Goal: Task Accomplishment & Management: Use online tool/utility

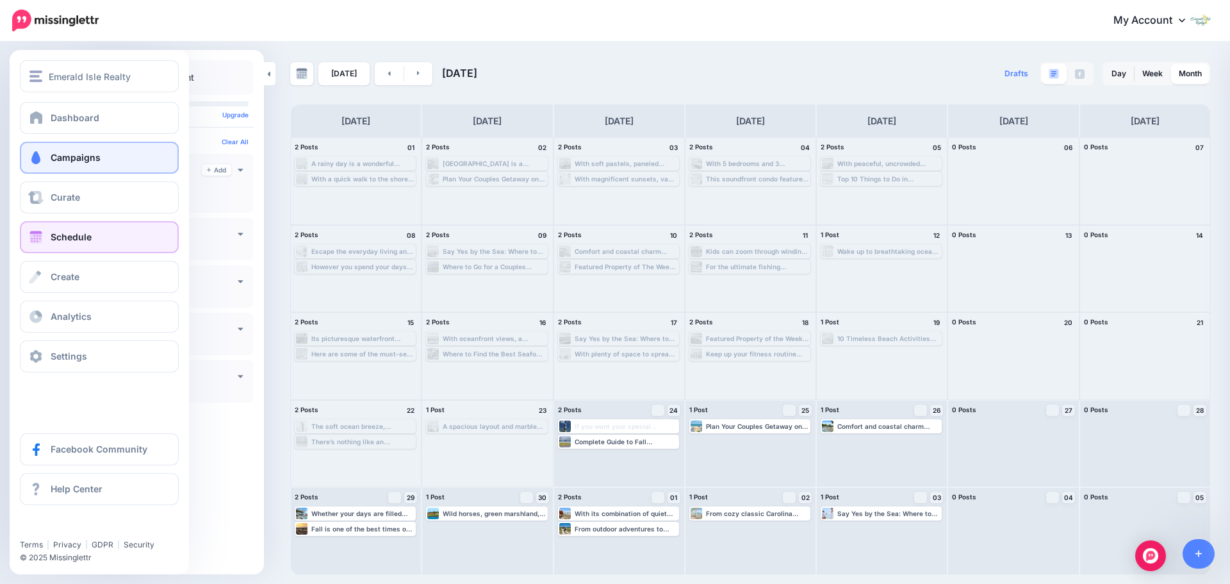
click at [56, 165] on link "Campaigns" at bounding box center [99, 158] width 159 height 32
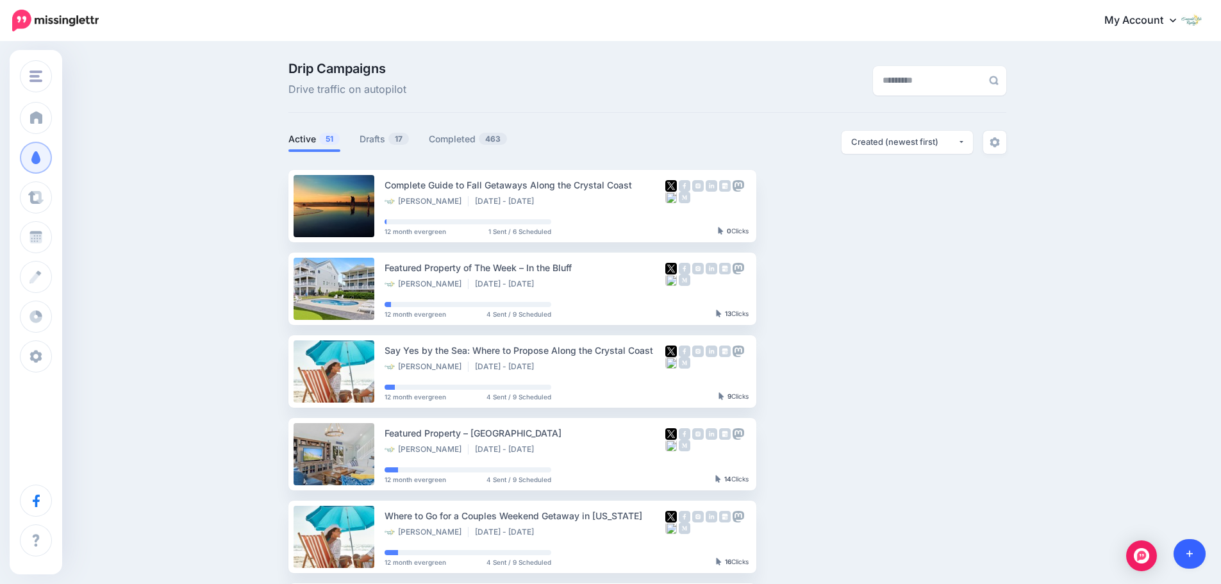
click at [1191, 559] on link at bounding box center [1189, 553] width 33 height 29
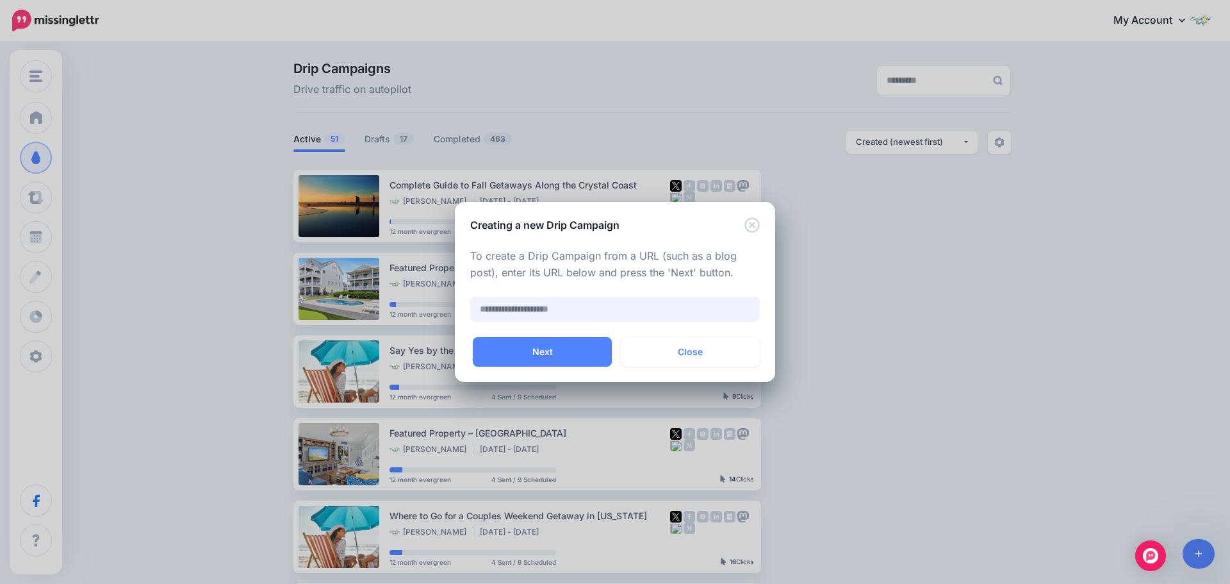
paste input "**********"
type input "**********"
click at [545, 356] on button "Next" at bounding box center [542, 351] width 139 height 29
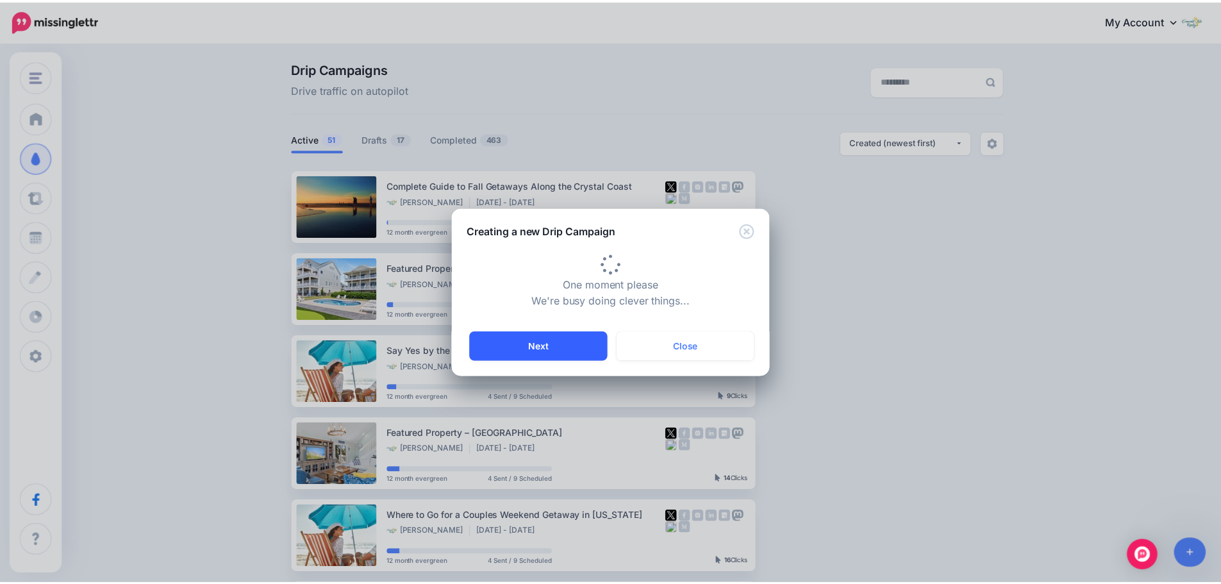
scroll to position [0, 0]
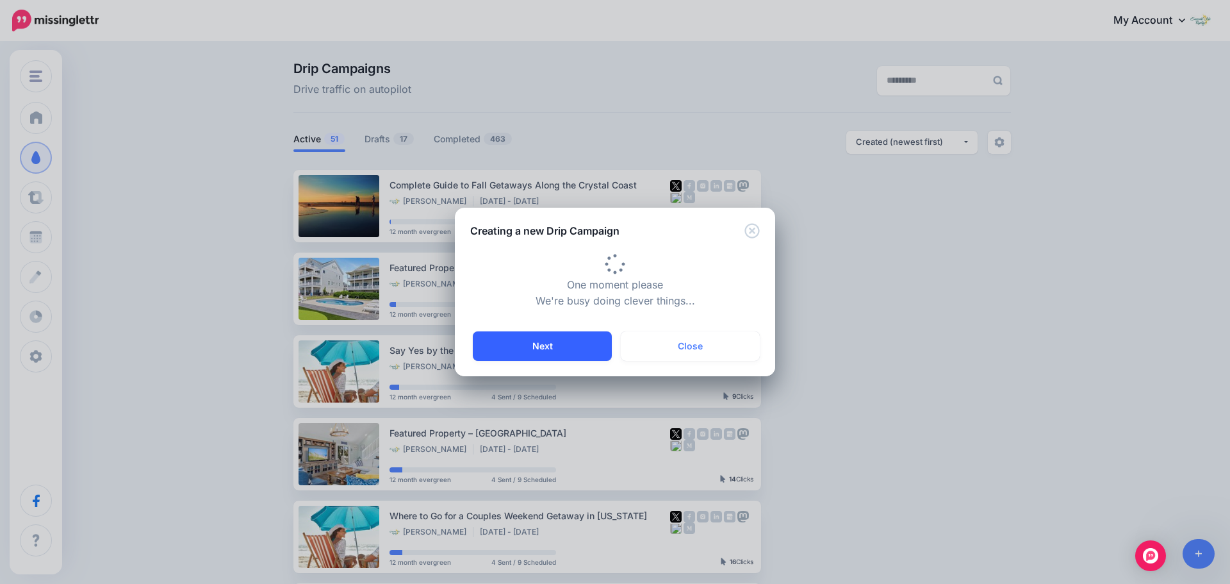
type input "**********"
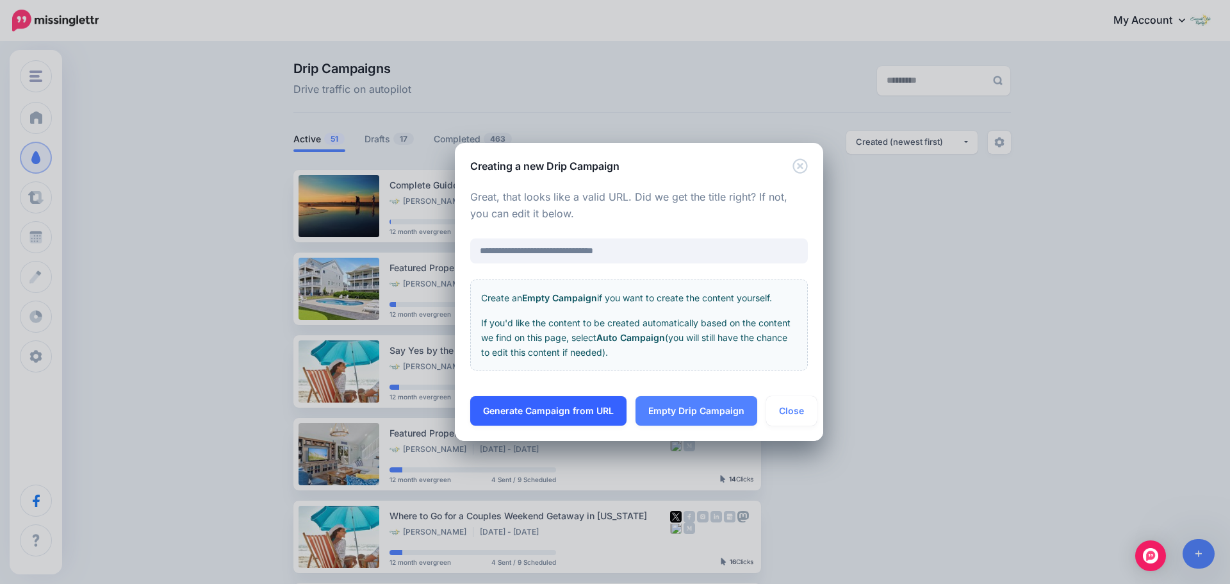
click at [566, 414] on link "Generate Campaign from URL" at bounding box center [548, 410] width 156 height 29
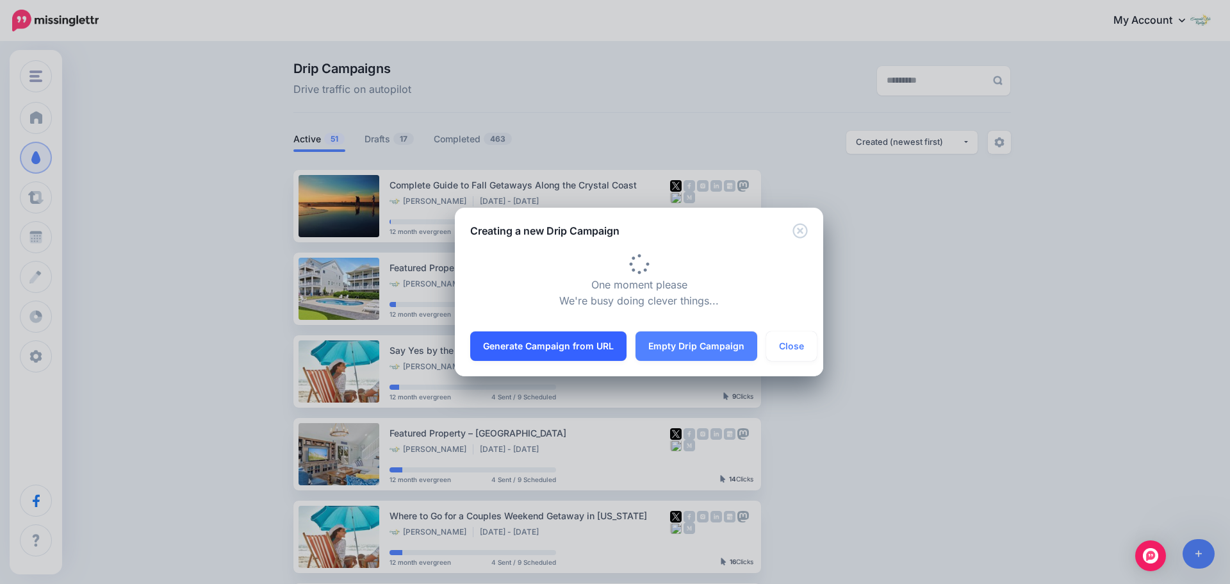
click at [566, 414] on div "**********" at bounding box center [615, 292] width 1230 height 584
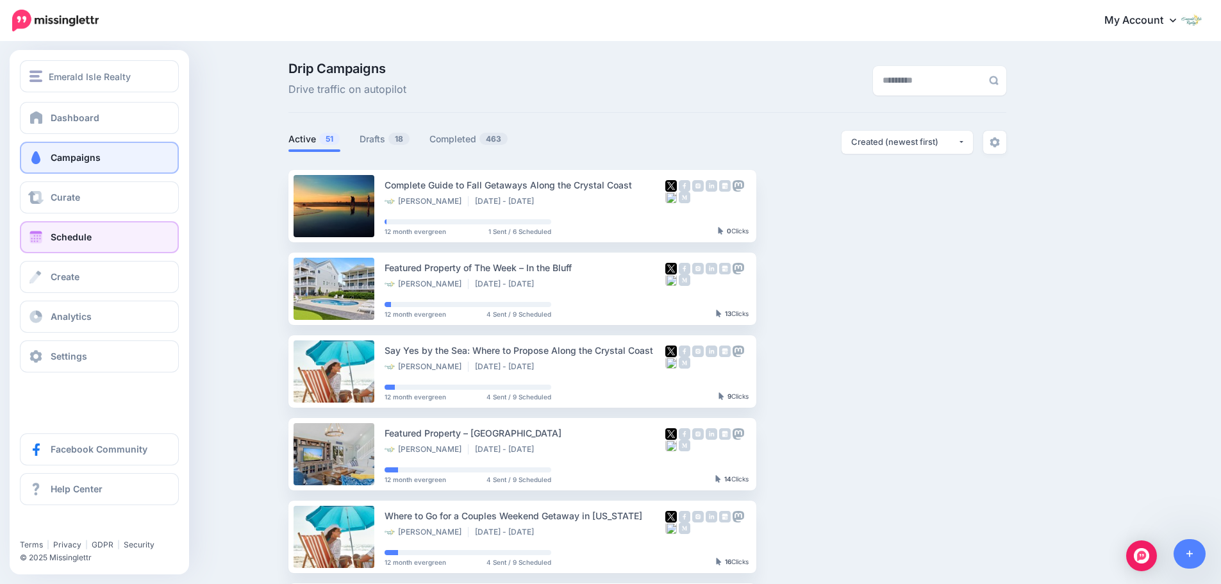
click at [53, 244] on link "Schedule" at bounding box center [99, 237] width 159 height 32
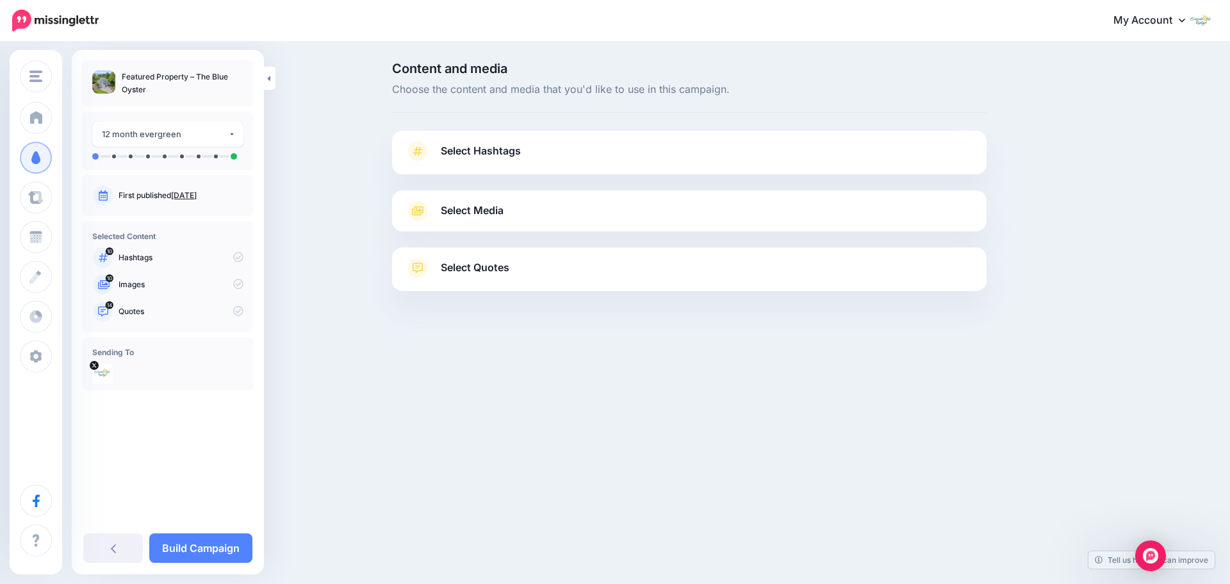
click at [704, 150] on link "Select Hashtags" at bounding box center [689, 157] width 569 height 33
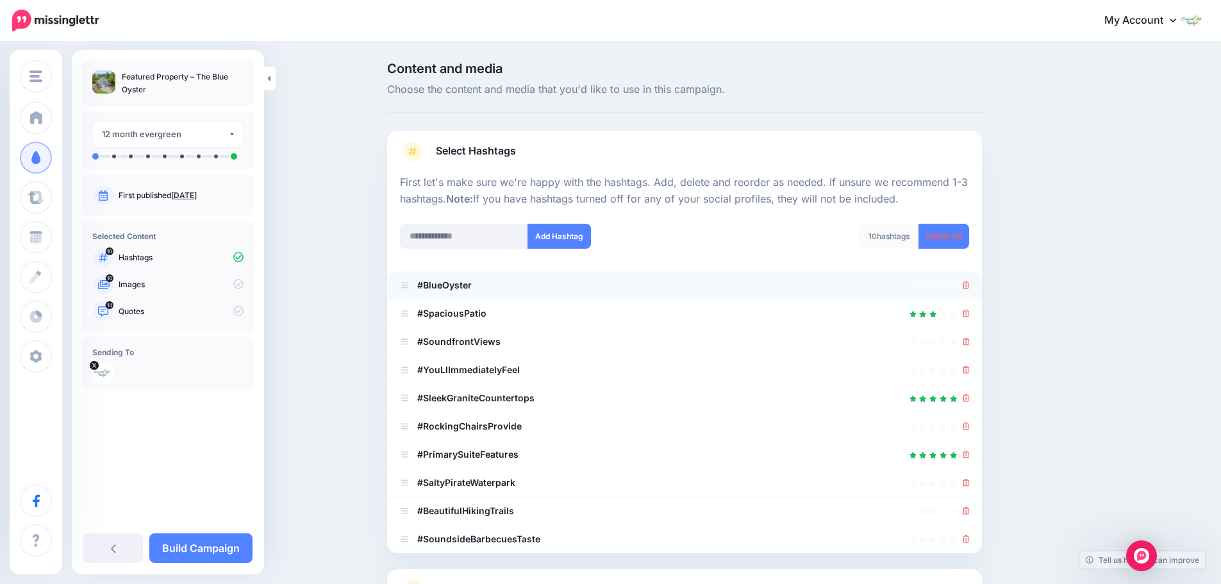
click at [974, 286] on li "#BlueOyster" at bounding box center [684, 285] width 595 height 28
click at [970, 286] on icon at bounding box center [966, 285] width 7 height 8
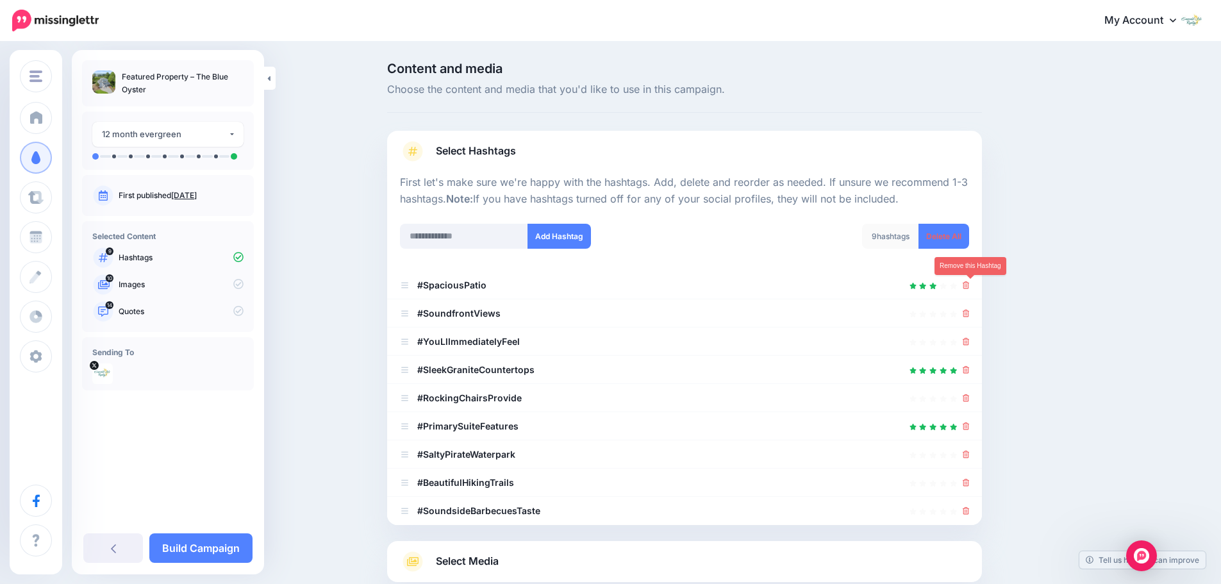
click at [970, 286] on icon at bounding box center [966, 285] width 7 height 8
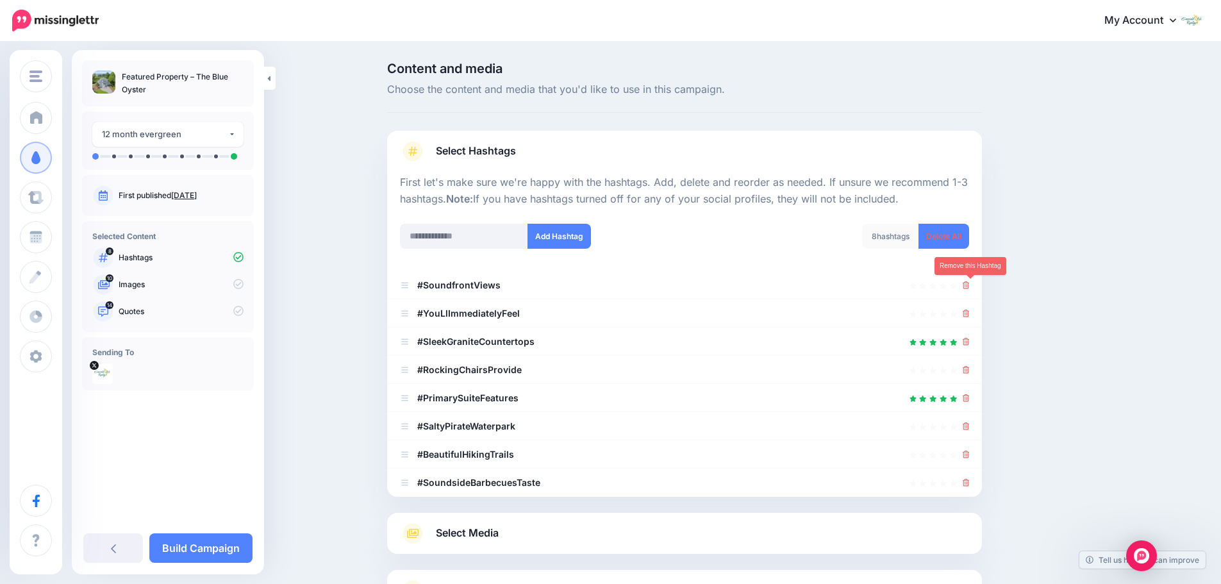
click at [970, 286] on icon at bounding box center [966, 285] width 7 height 8
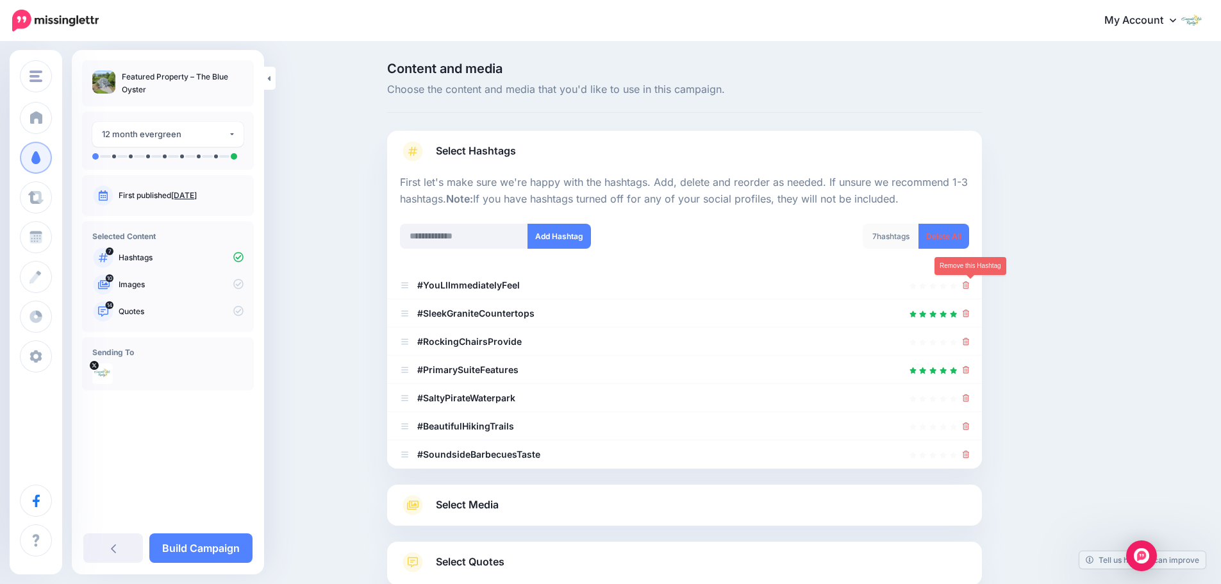
click at [970, 286] on icon at bounding box center [966, 285] width 7 height 8
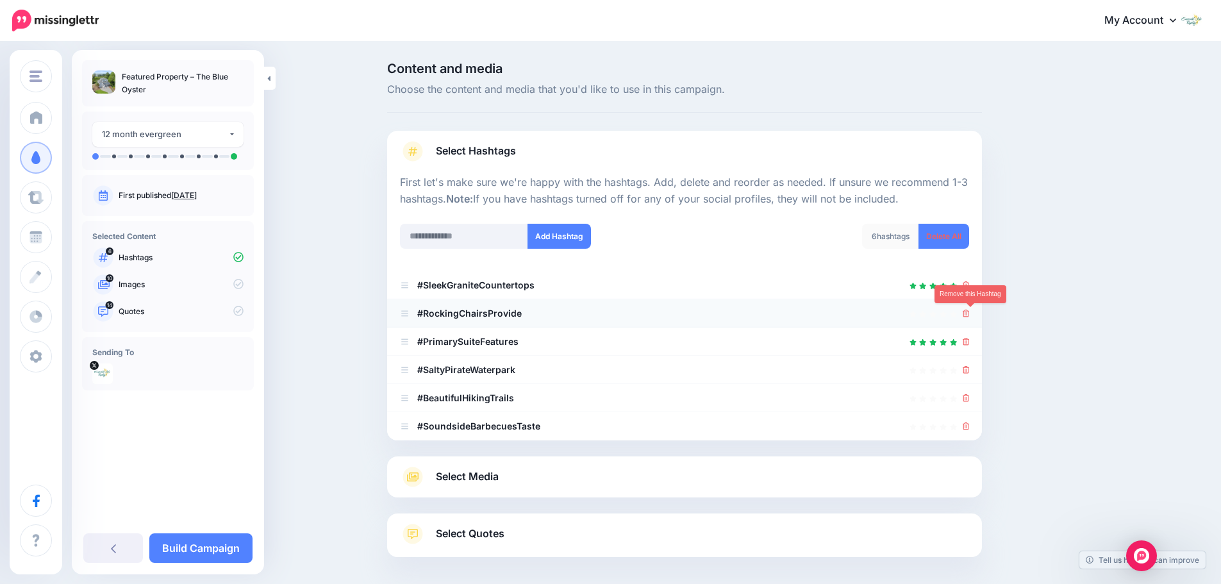
click at [970, 314] on icon at bounding box center [966, 314] width 7 height 8
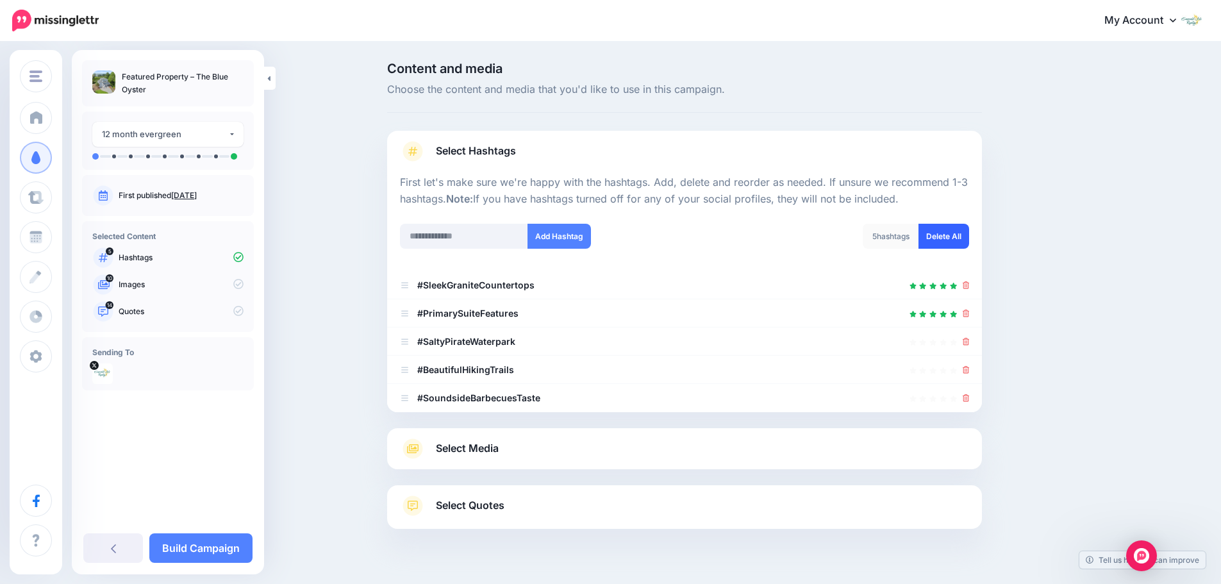
click at [936, 238] on link "Delete All" at bounding box center [943, 236] width 51 height 25
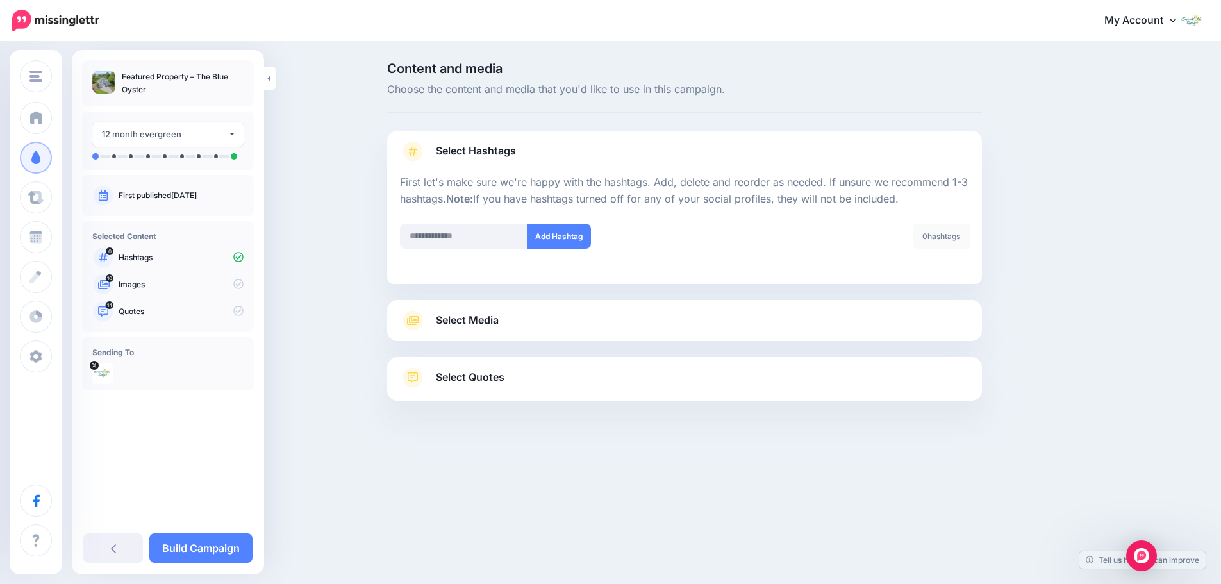
scroll to position [18, 0]
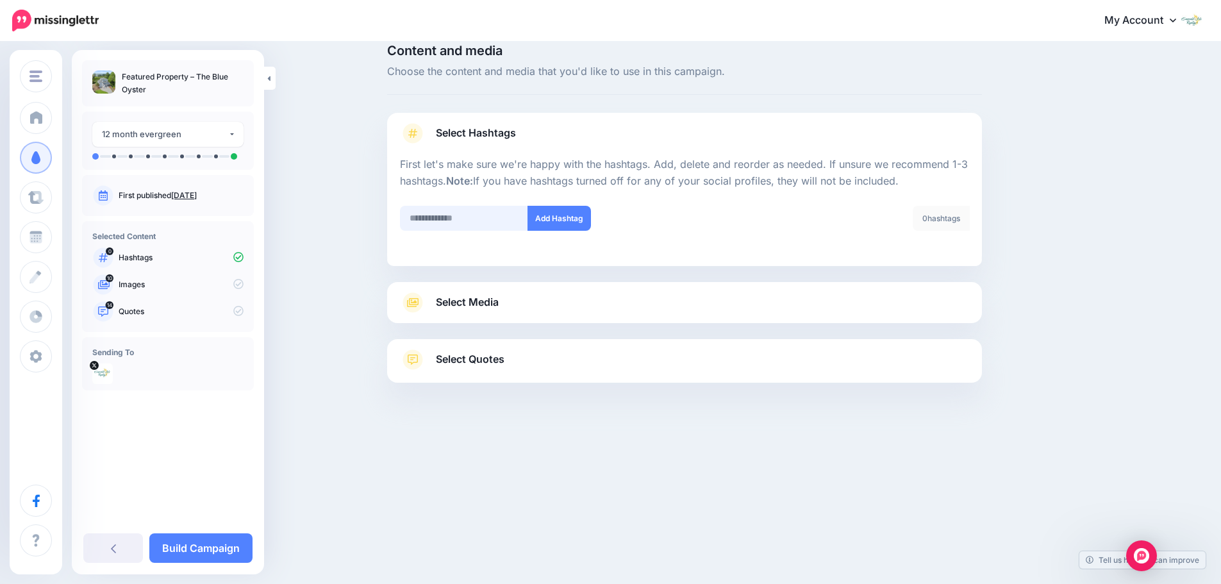
click at [477, 226] on input "text" at bounding box center [464, 218] width 128 height 25
type input "**********"
click at [558, 222] on button "Add Hashtag" at bounding box center [558, 218] width 63 height 25
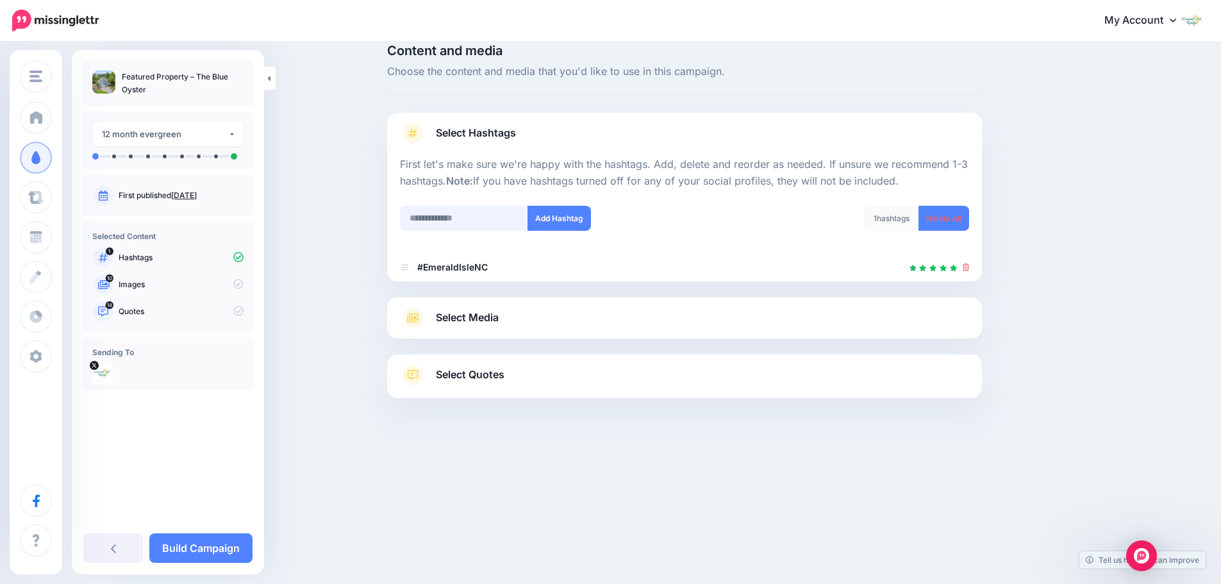
click at [460, 221] on input "text" at bounding box center [464, 218] width 128 height 25
type input "**********"
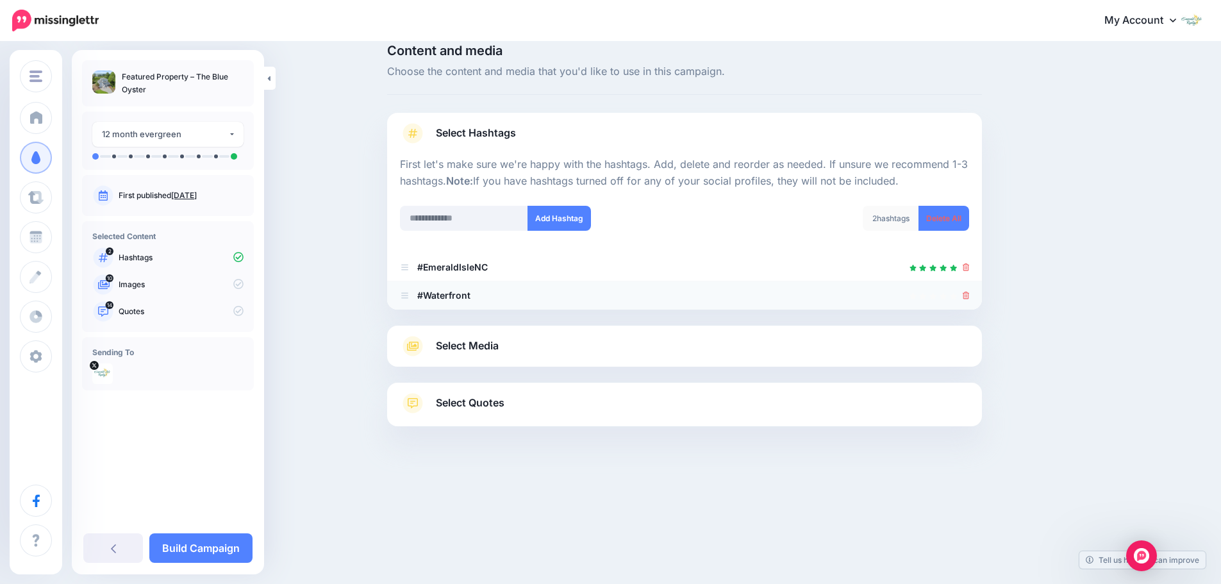
click at [970, 292] on icon at bounding box center [966, 296] width 7 height 8
click at [970, 292] on link at bounding box center [966, 295] width 7 height 11
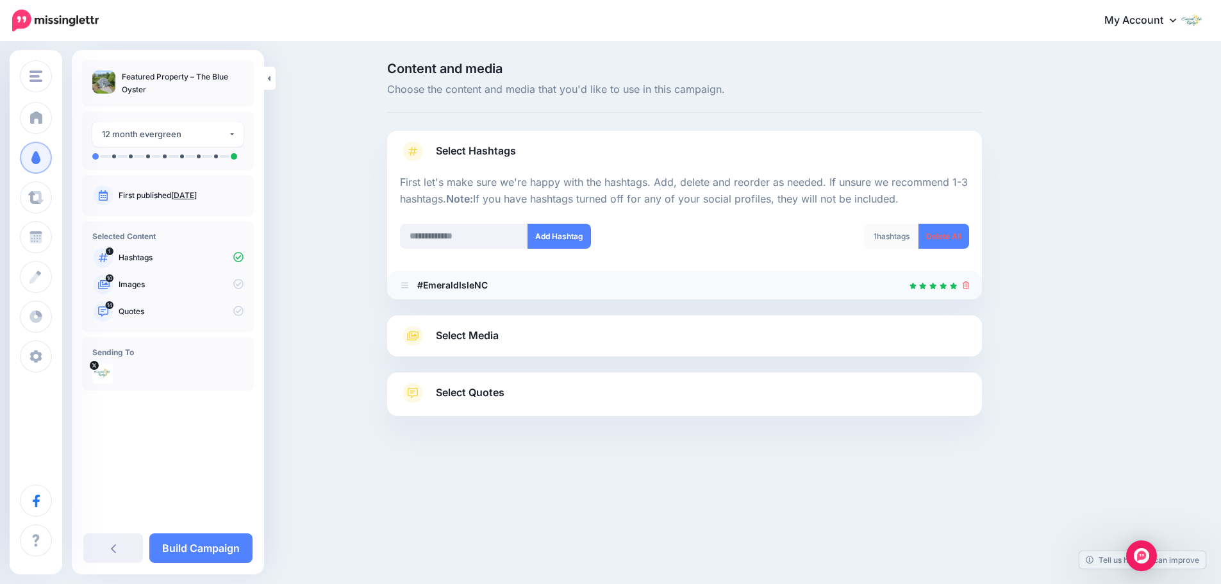
scroll to position [0, 0]
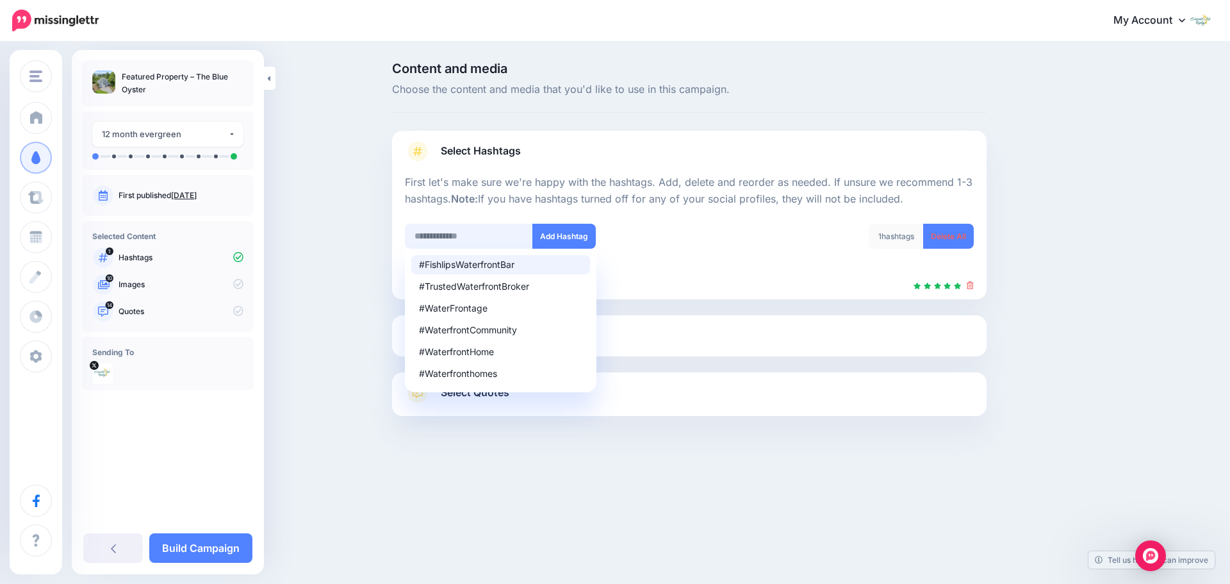
click at [489, 233] on input "text" at bounding box center [469, 236] width 128 height 25
paste input "**********"
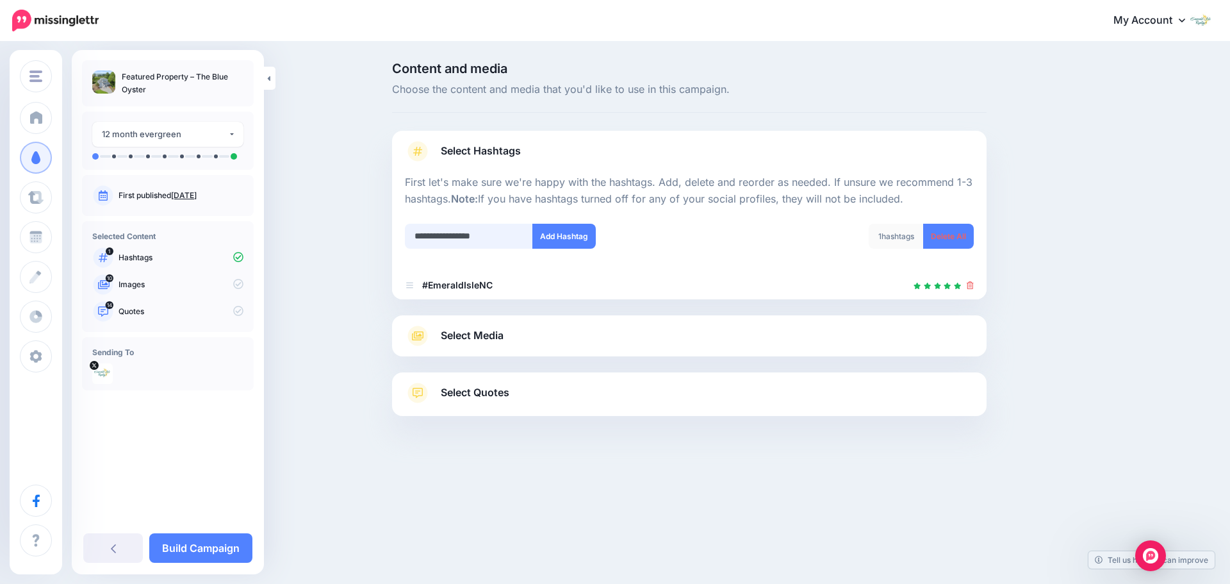
click at [421, 233] on input "**********" at bounding box center [469, 236] width 128 height 25
type input "**********"
click at [583, 239] on button "Add Hashtag" at bounding box center [564, 236] width 63 height 25
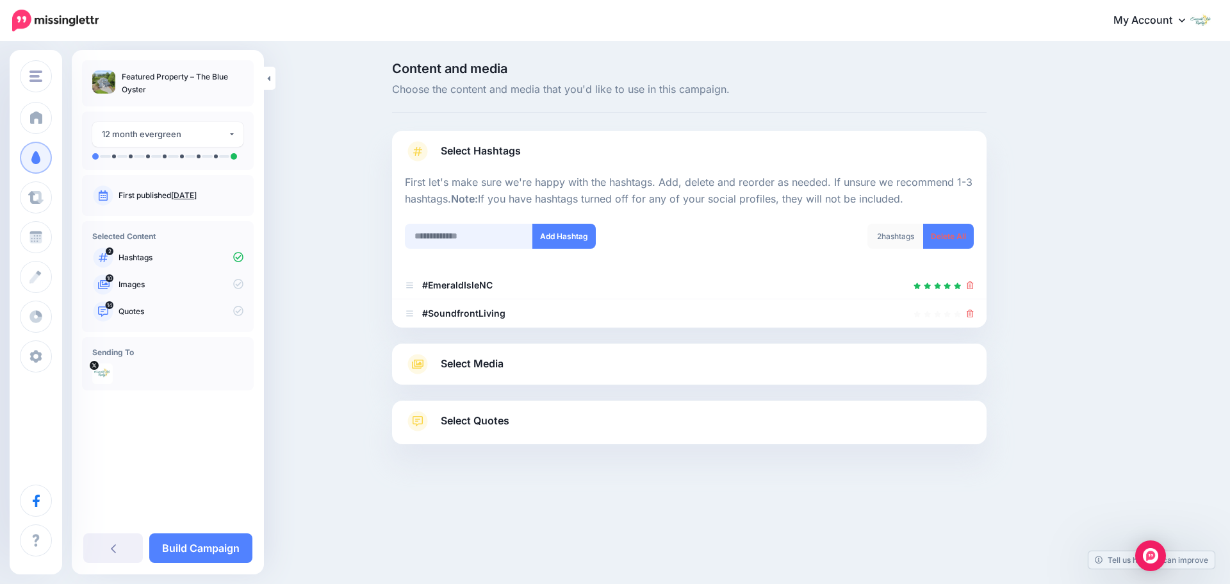
click at [490, 239] on input "text" at bounding box center [469, 236] width 128 height 25
paste input "**********"
type input "**********"
click at [565, 232] on button "Add Hashtag" at bounding box center [564, 236] width 63 height 25
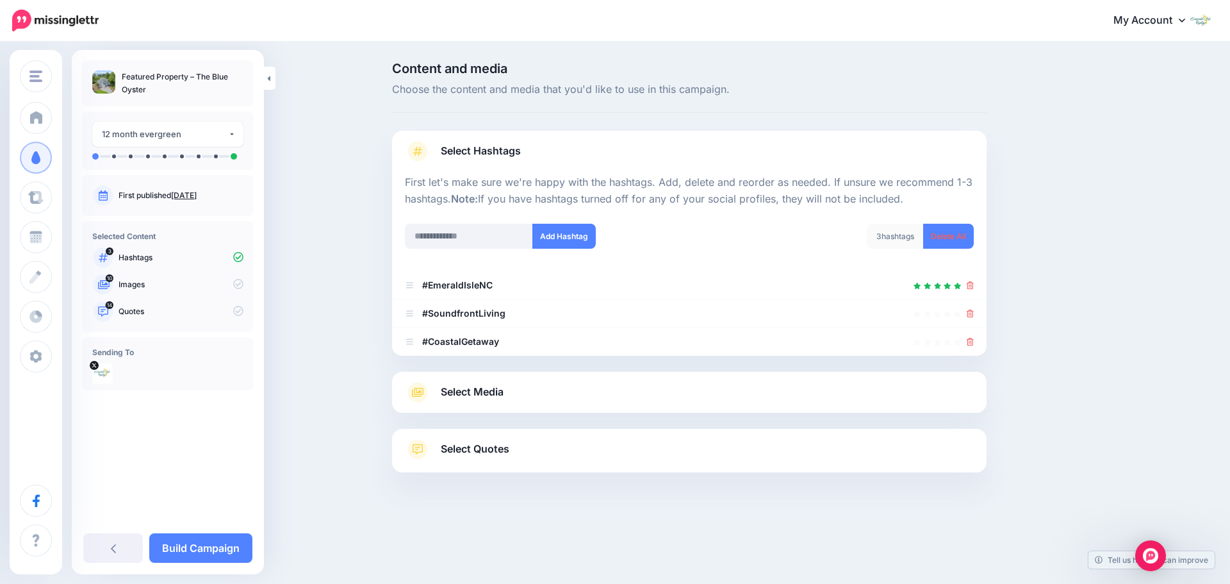
click at [561, 394] on link "Select Media" at bounding box center [689, 392] width 569 height 21
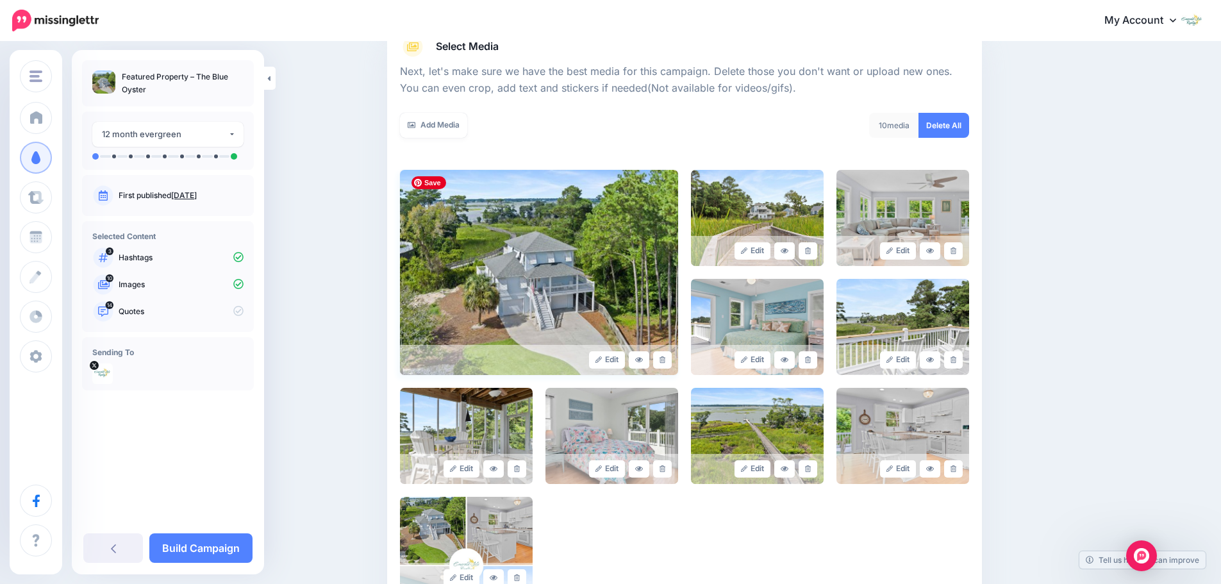
scroll to position [256, 0]
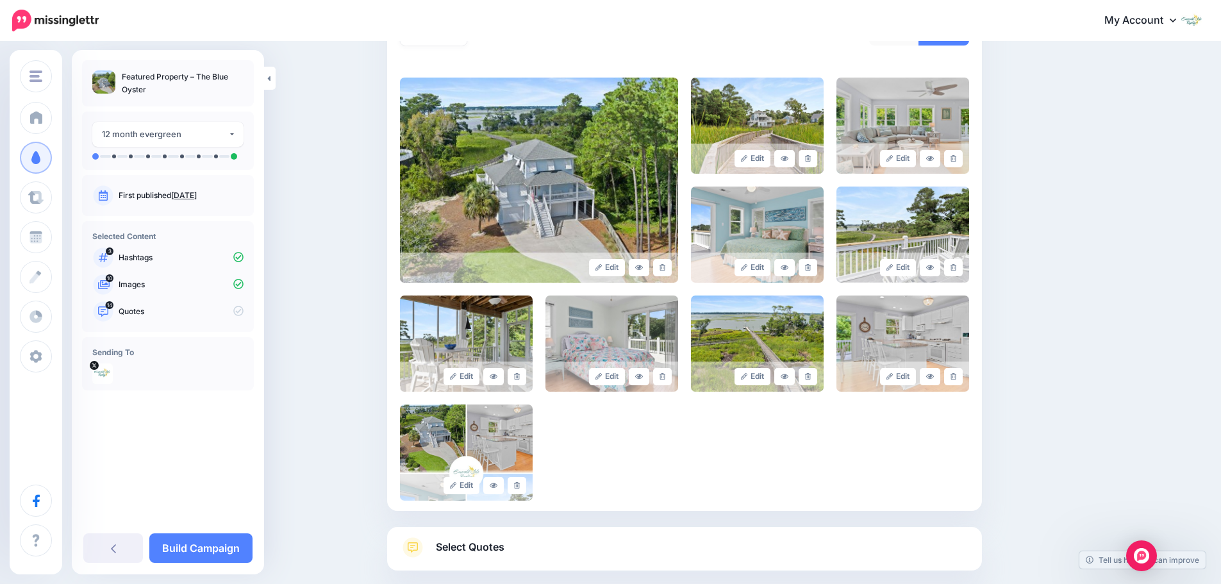
click at [543, 547] on link "Select Quotes" at bounding box center [684, 553] width 569 height 33
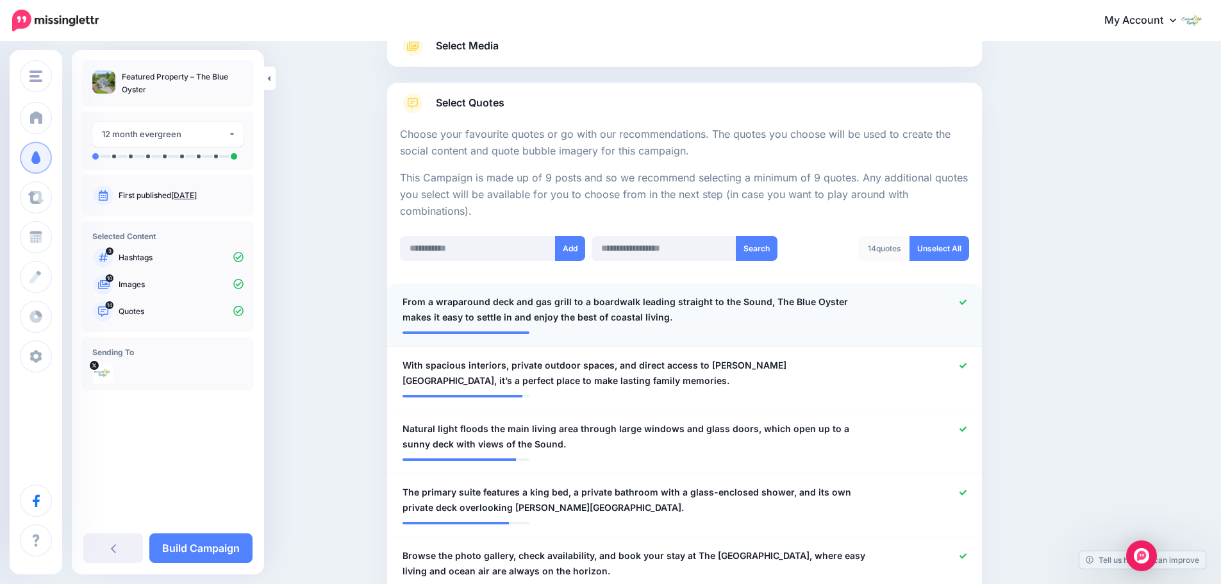
scroll to position [192, 0]
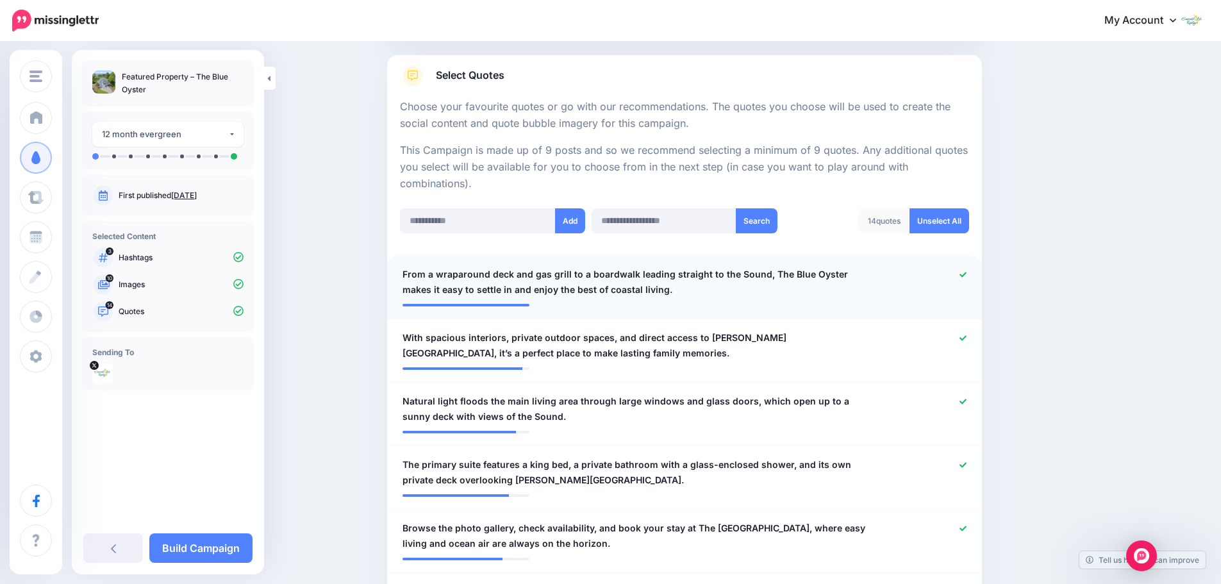
click at [966, 272] on icon at bounding box center [962, 274] width 7 height 7
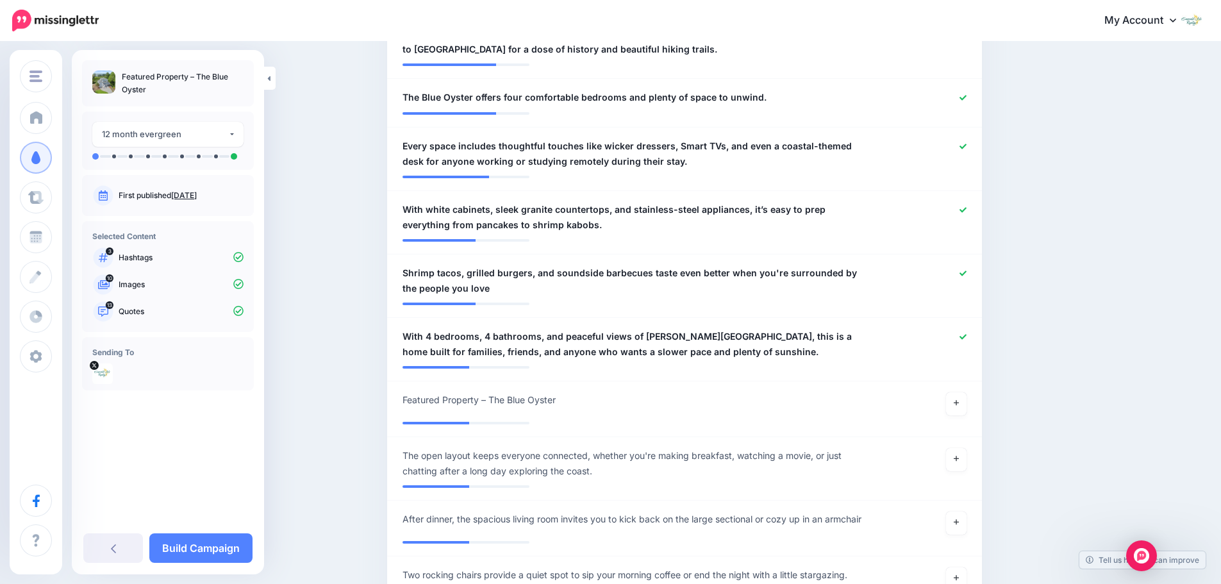
scroll to position [961, 0]
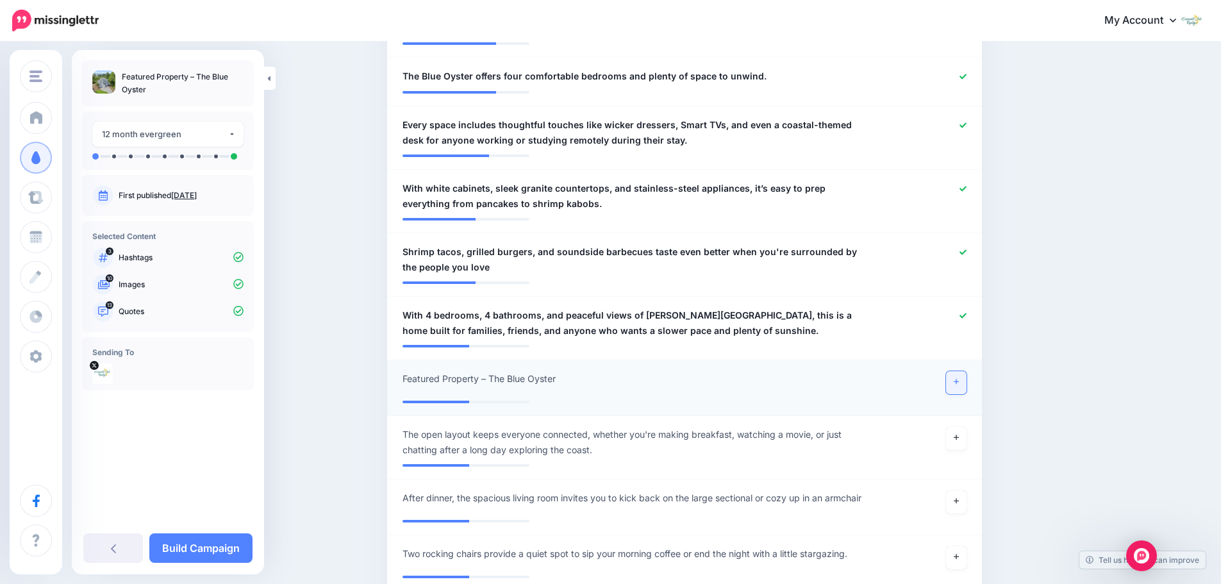
click at [966, 387] on link at bounding box center [956, 382] width 21 height 23
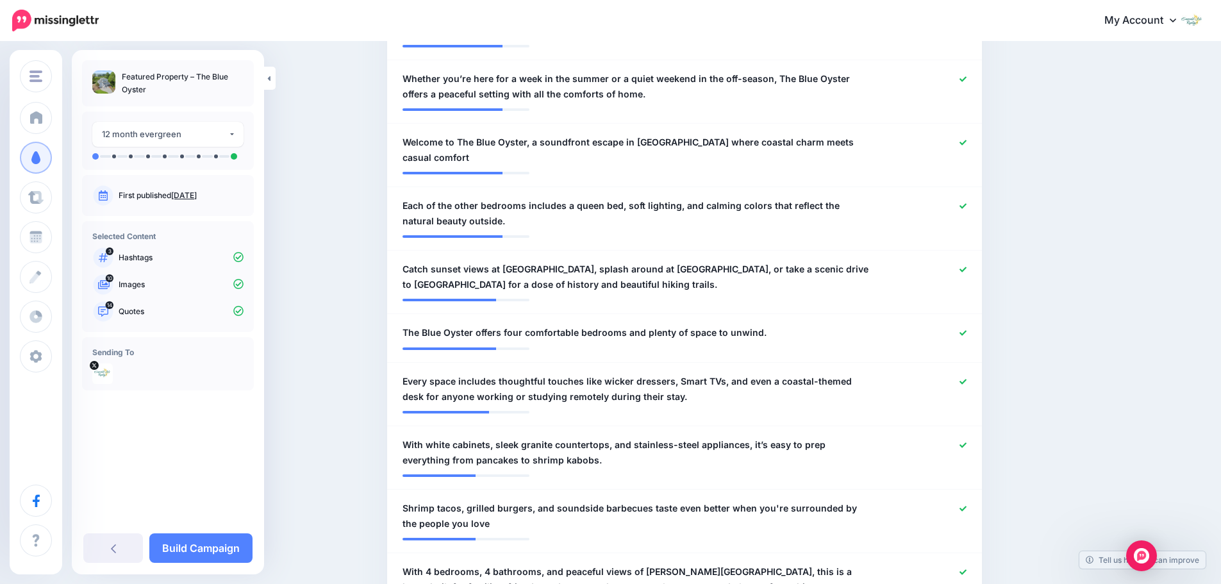
scroll to position [641, 0]
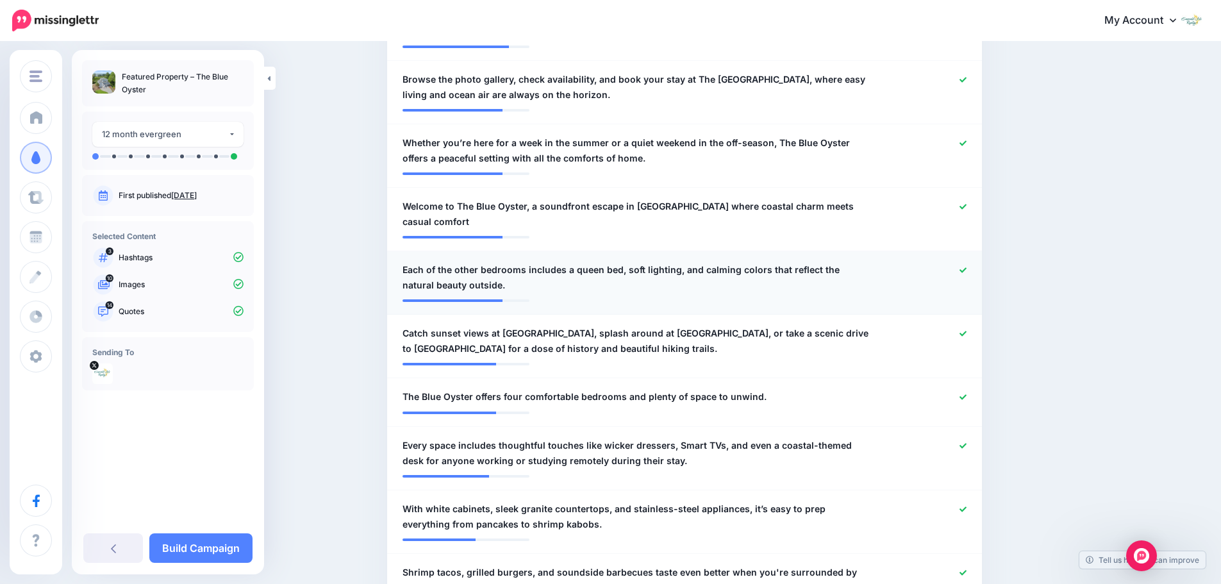
click at [966, 272] on icon at bounding box center [962, 270] width 7 height 7
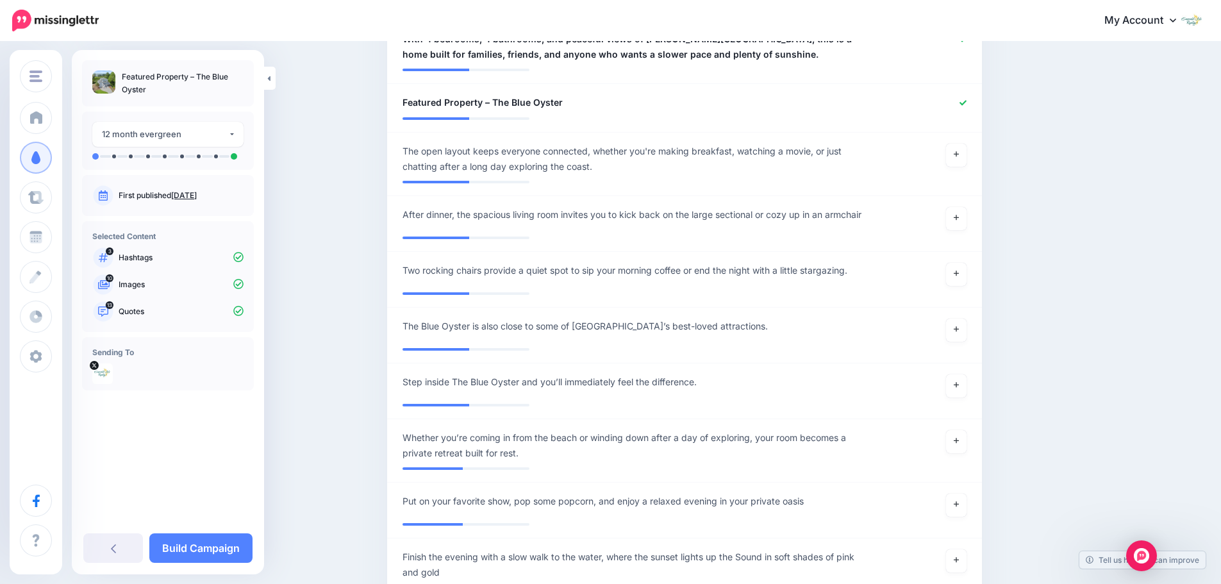
scroll to position [1218, 0]
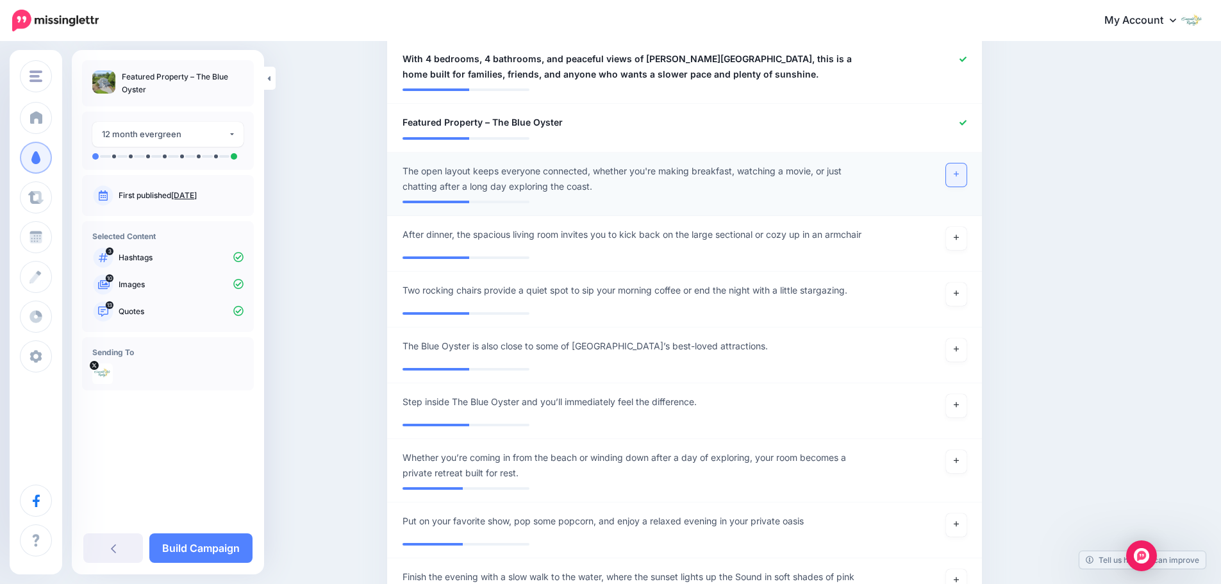
click at [959, 170] on icon at bounding box center [956, 173] width 5 height 7
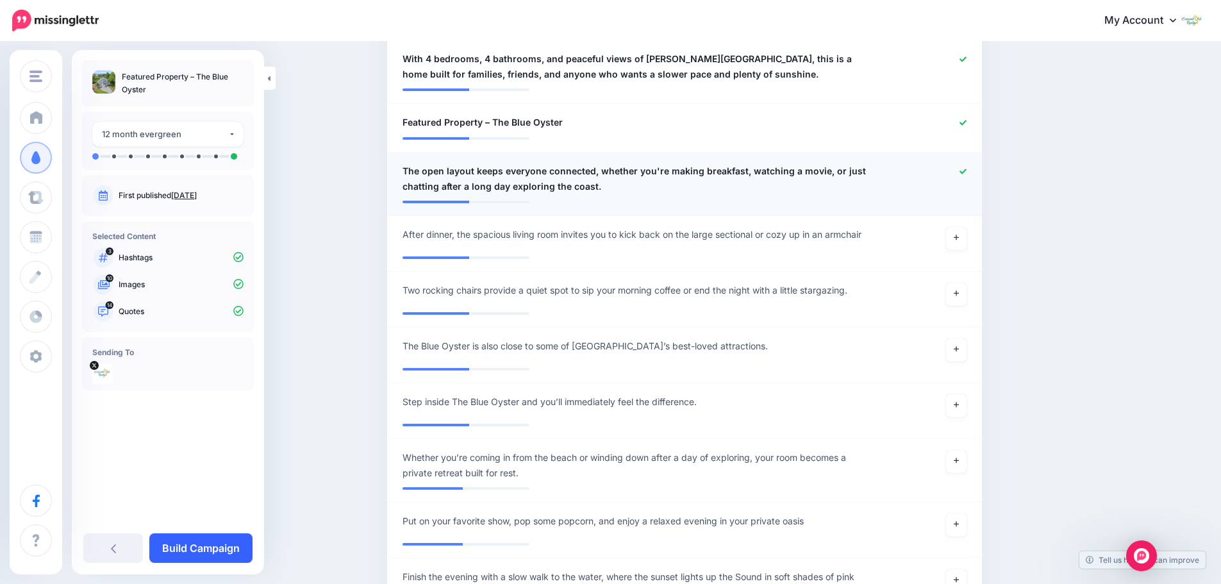
click at [176, 548] on link "Build Campaign" at bounding box center [200, 547] width 103 height 29
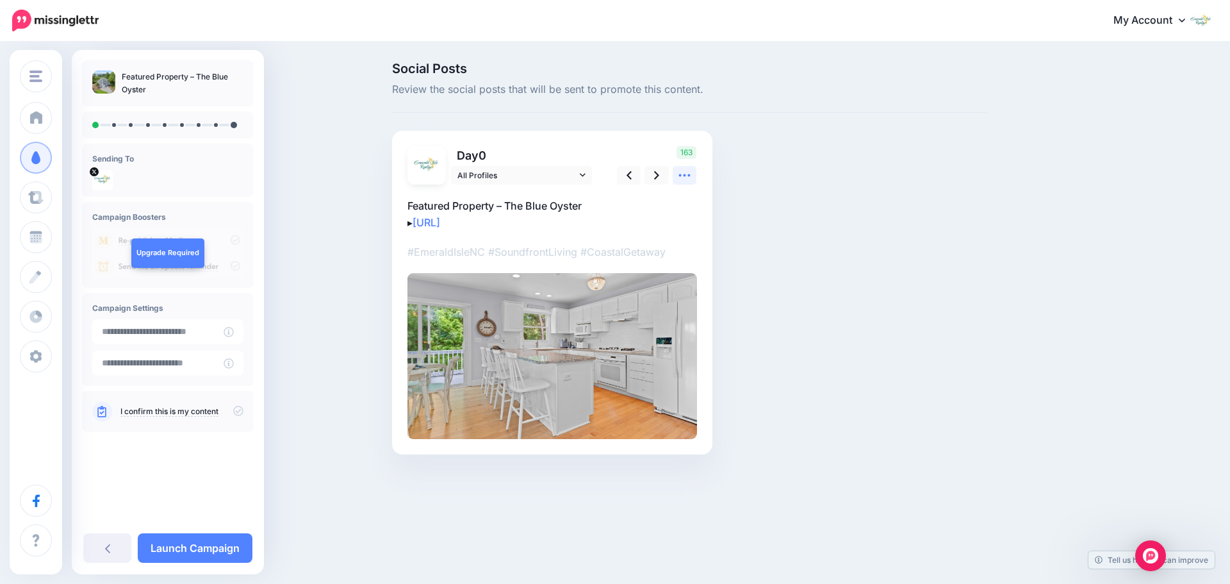
click at [685, 173] on icon at bounding box center [684, 175] width 13 height 13
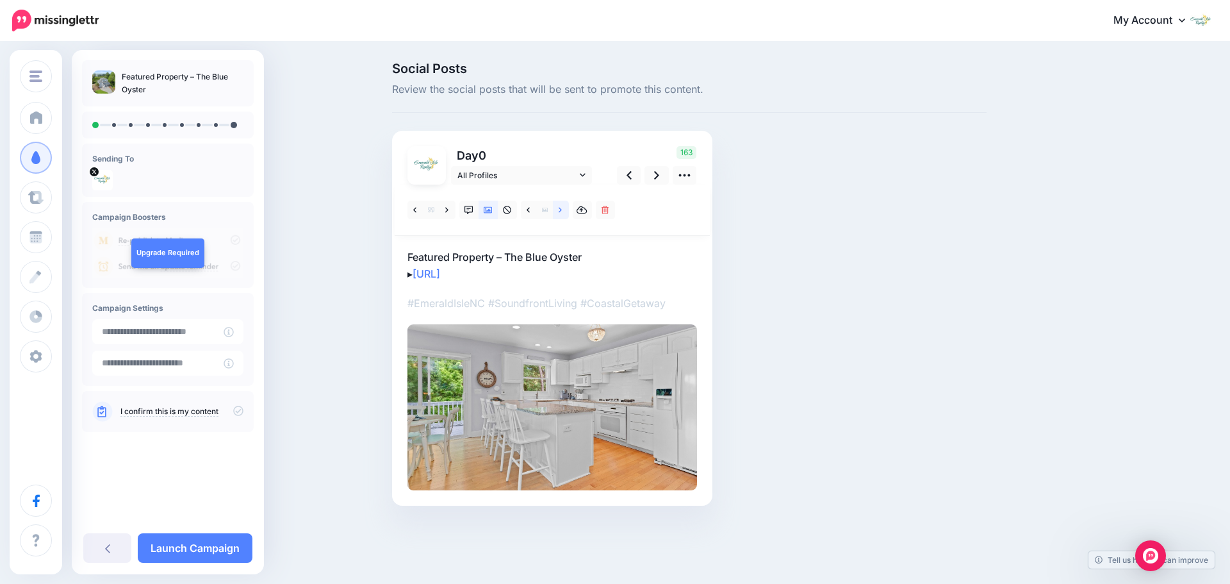
click at [556, 211] on link at bounding box center [561, 210] width 16 height 19
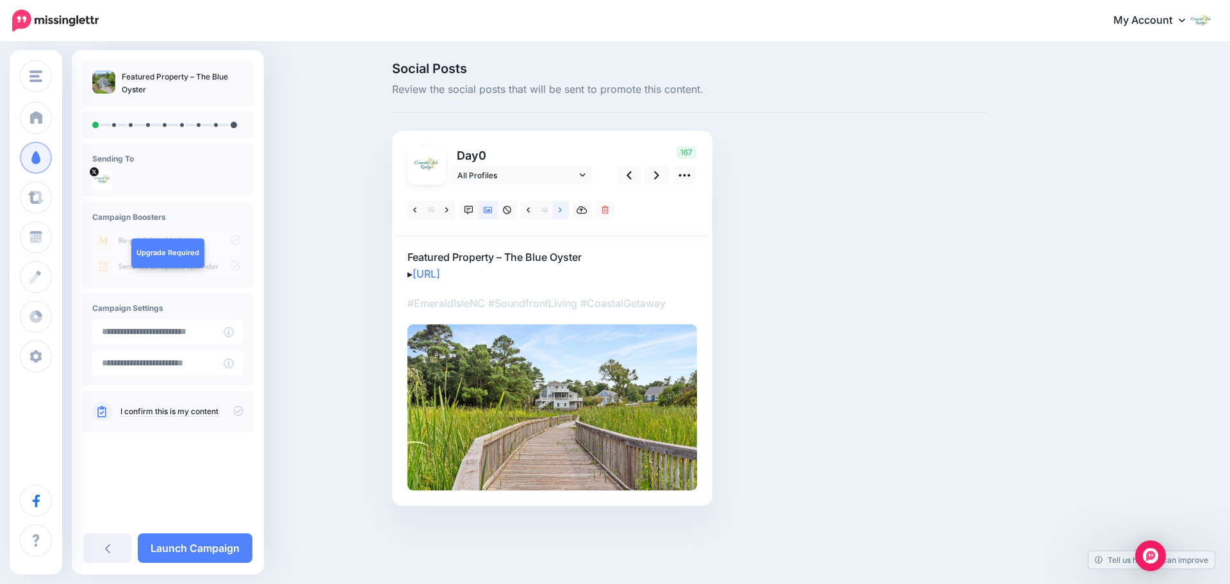
click at [556, 211] on link at bounding box center [561, 210] width 16 height 19
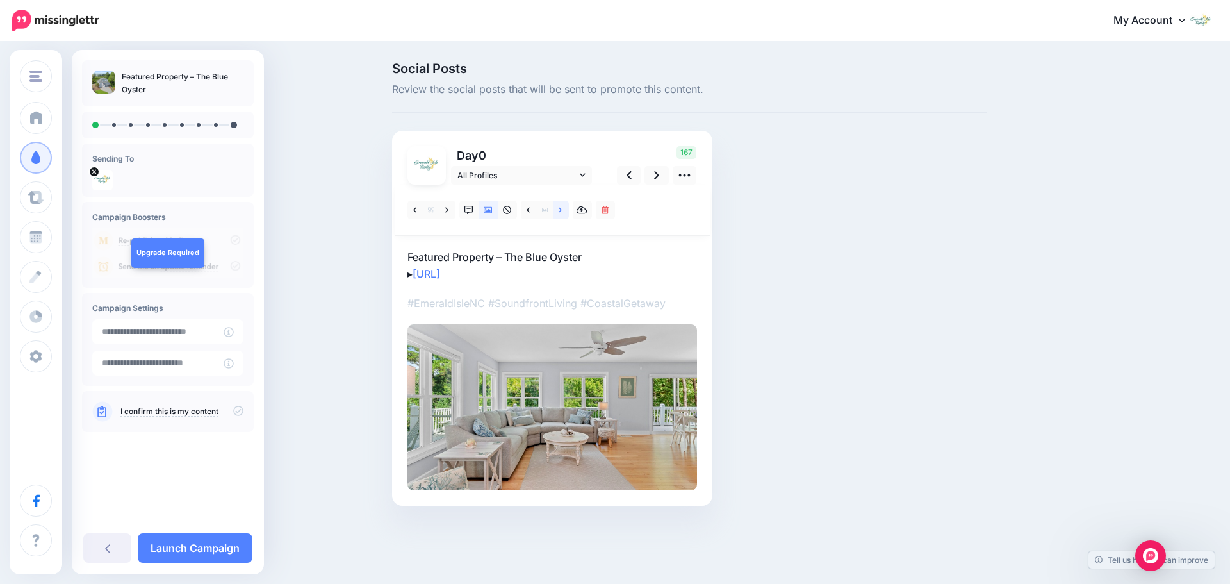
click at [556, 211] on link at bounding box center [561, 210] width 16 height 19
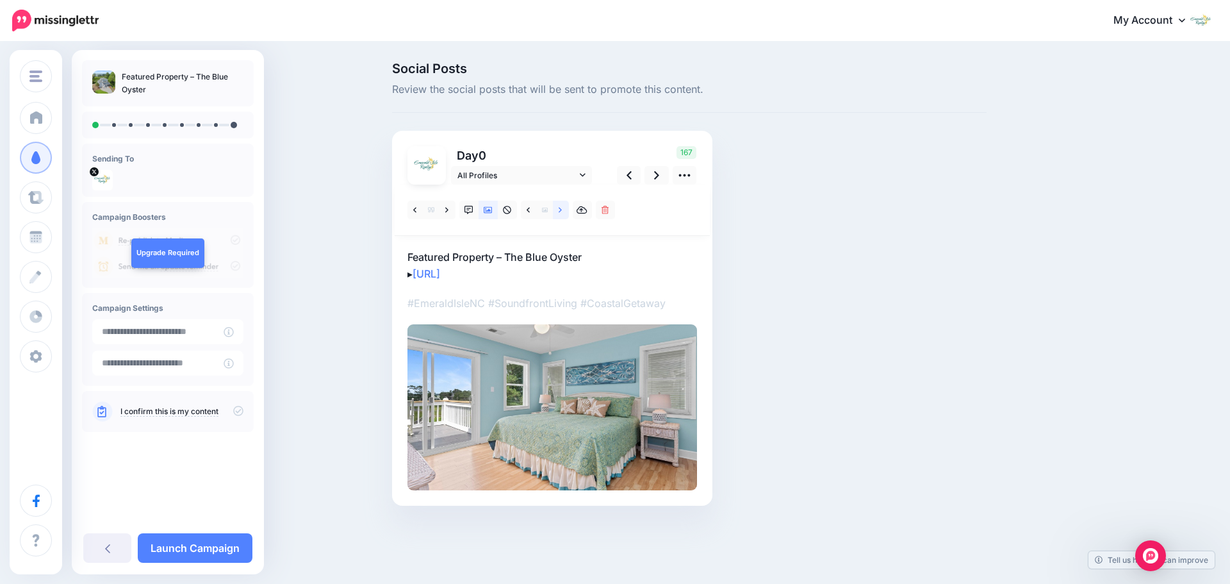
click at [556, 211] on link at bounding box center [561, 210] width 16 height 19
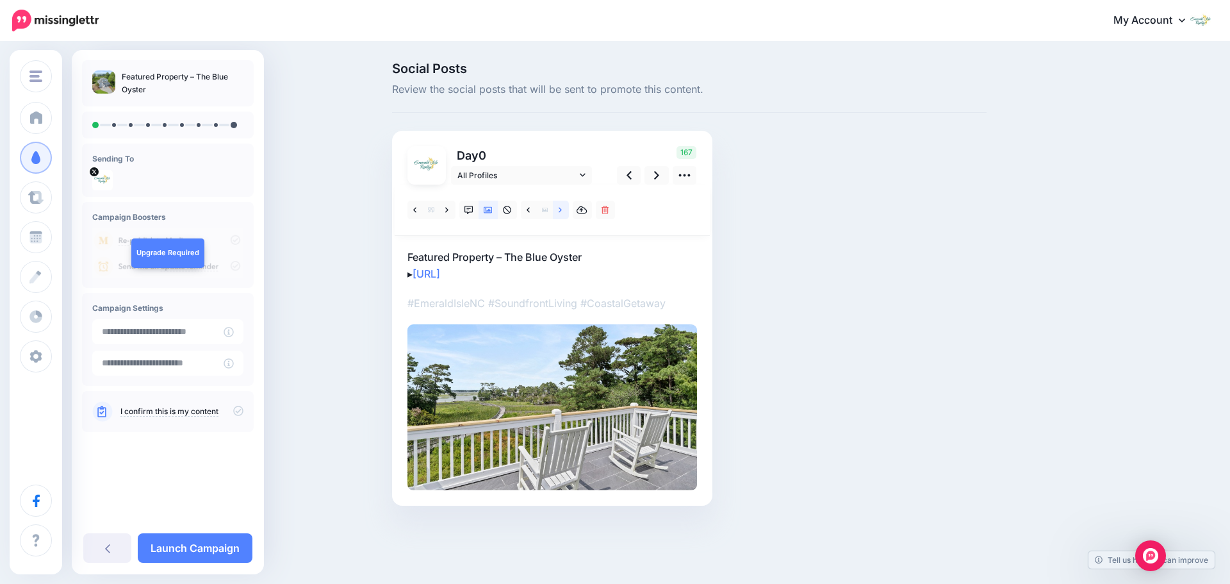
click at [556, 211] on link at bounding box center [561, 210] width 16 height 19
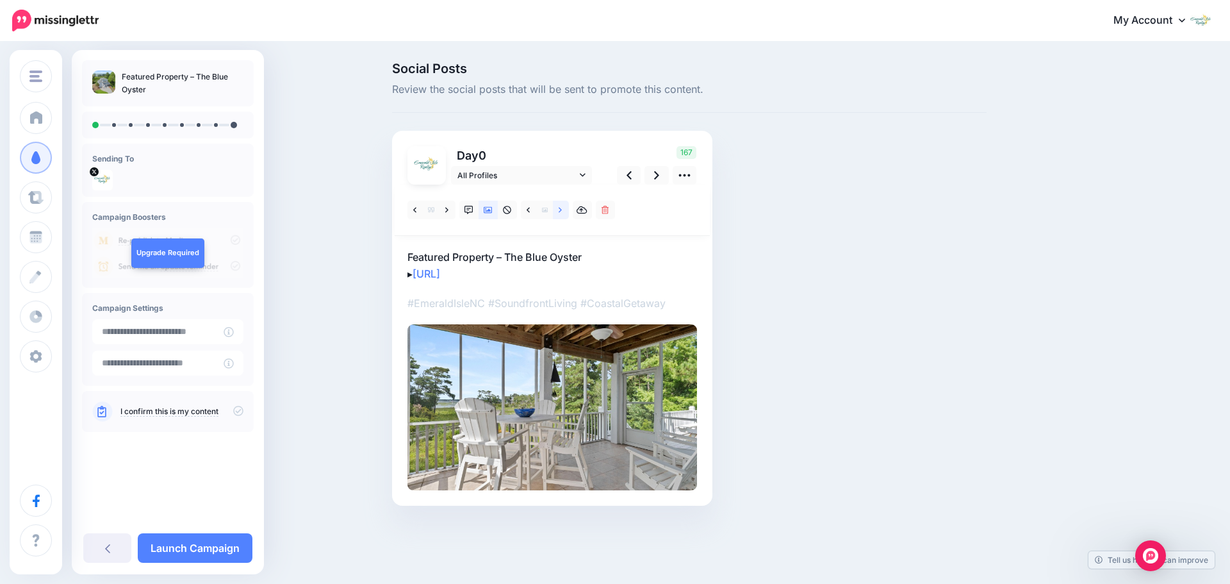
click at [556, 211] on link at bounding box center [561, 210] width 16 height 19
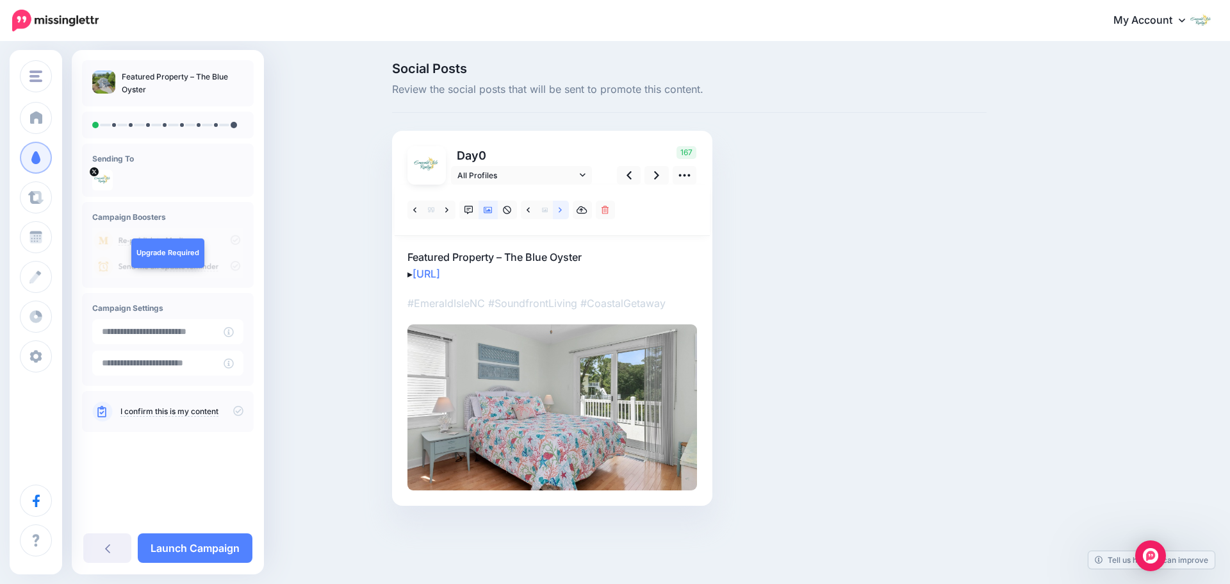
click at [556, 211] on link at bounding box center [561, 210] width 16 height 19
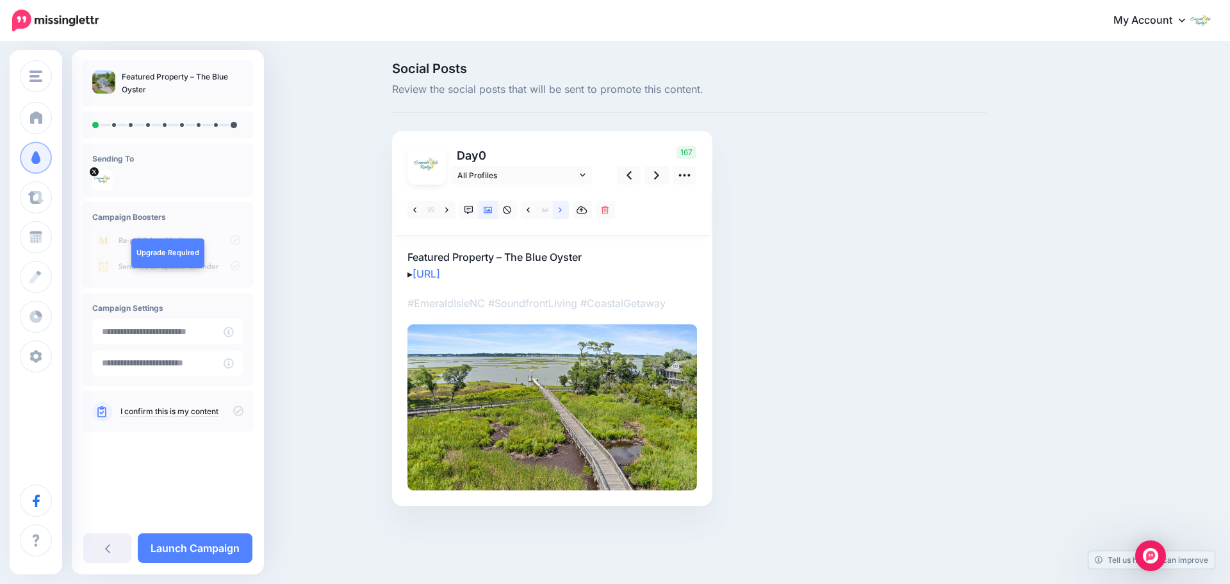
click at [556, 211] on link at bounding box center [561, 210] width 16 height 19
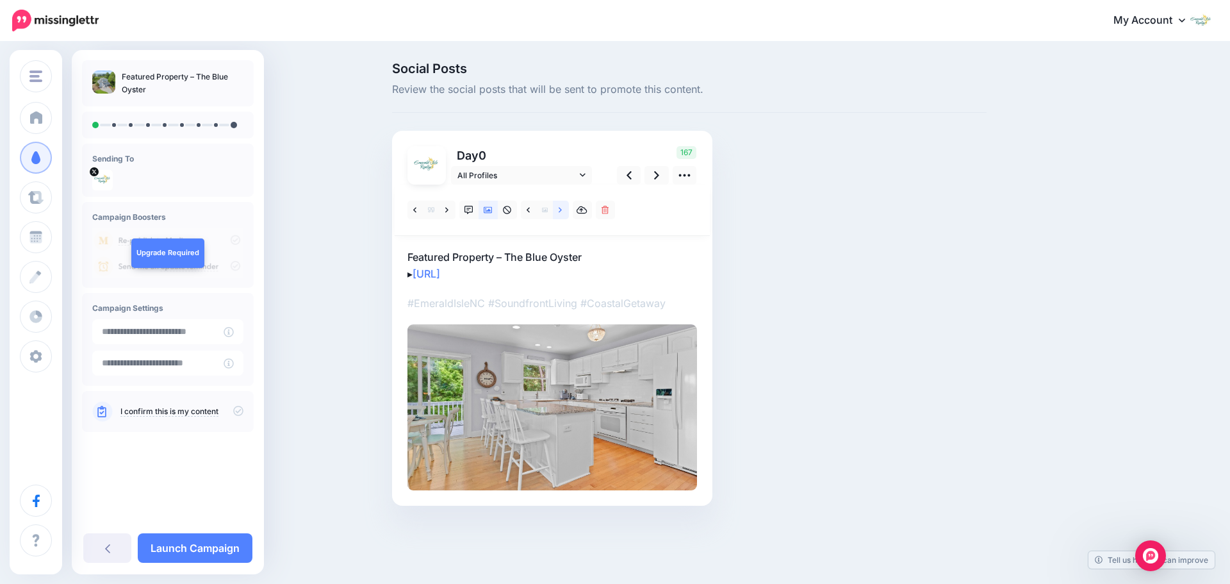
click at [556, 211] on link at bounding box center [561, 210] width 16 height 19
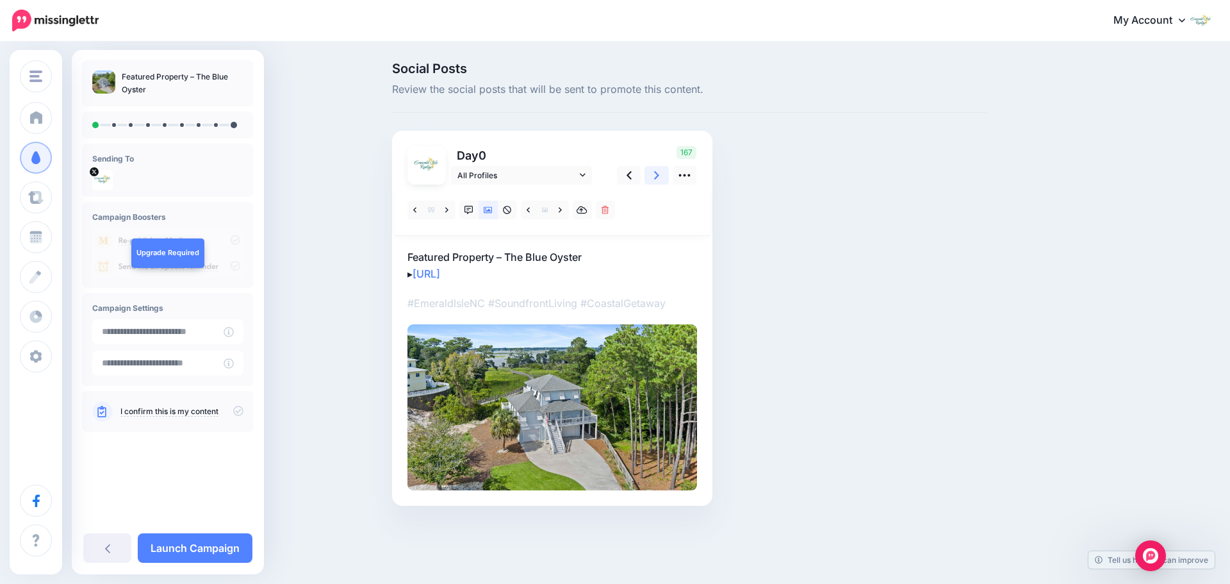
click at [659, 176] on icon at bounding box center [656, 175] width 5 height 8
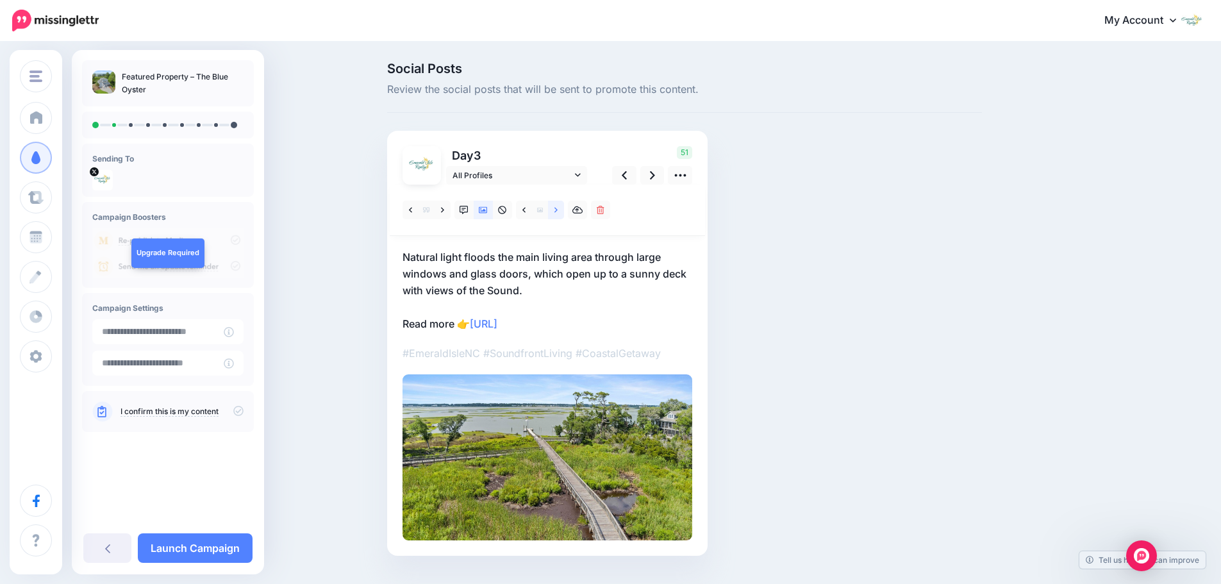
click at [564, 211] on link at bounding box center [556, 210] width 16 height 19
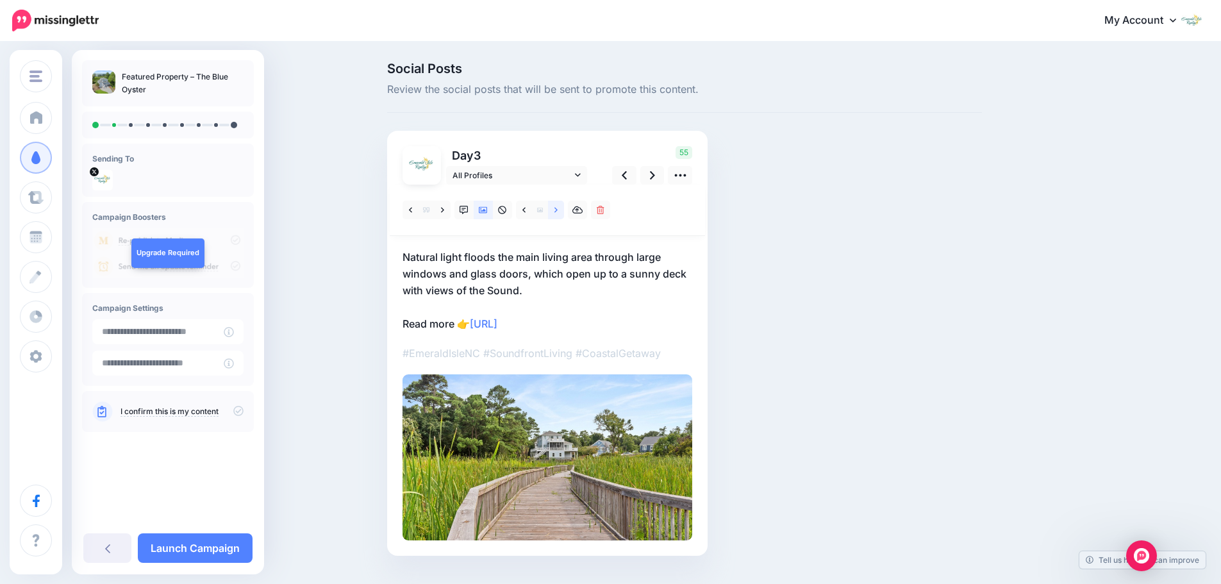
click at [564, 211] on link at bounding box center [556, 210] width 16 height 19
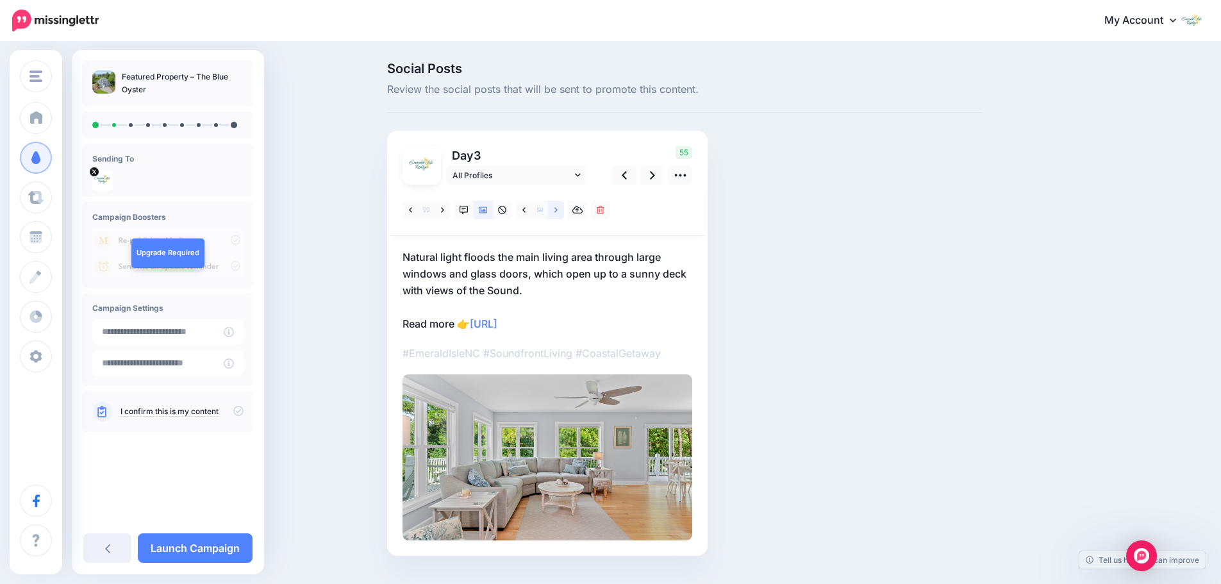
click at [564, 211] on link at bounding box center [556, 210] width 16 height 19
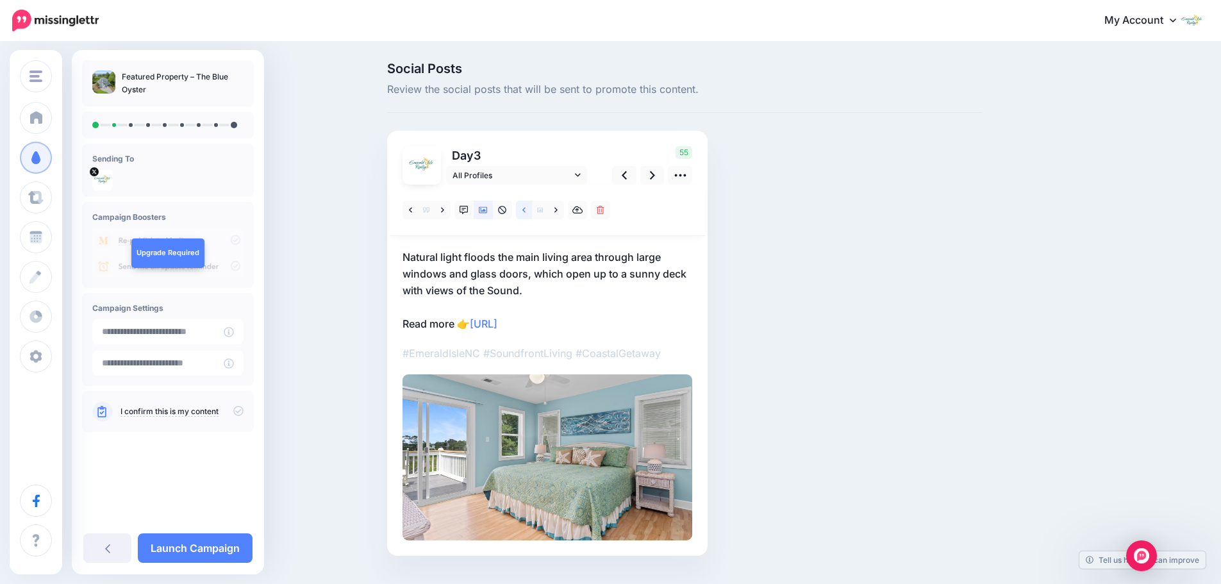
click at [526, 210] on link at bounding box center [524, 210] width 16 height 19
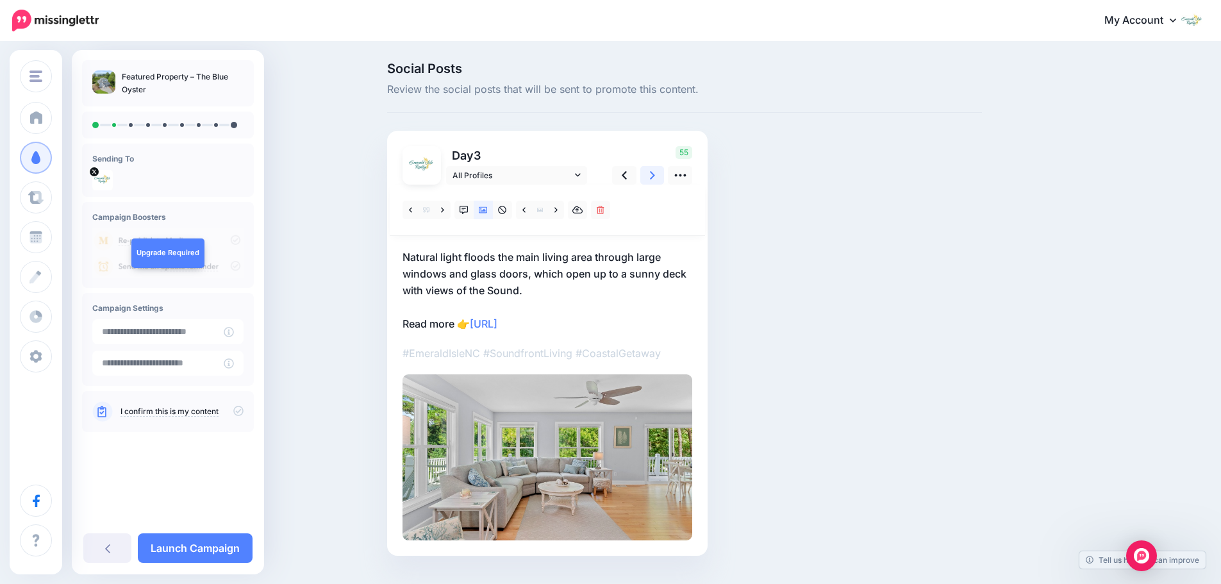
click at [655, 179] on icon at bounding box center [652, 175] width 5 height 13
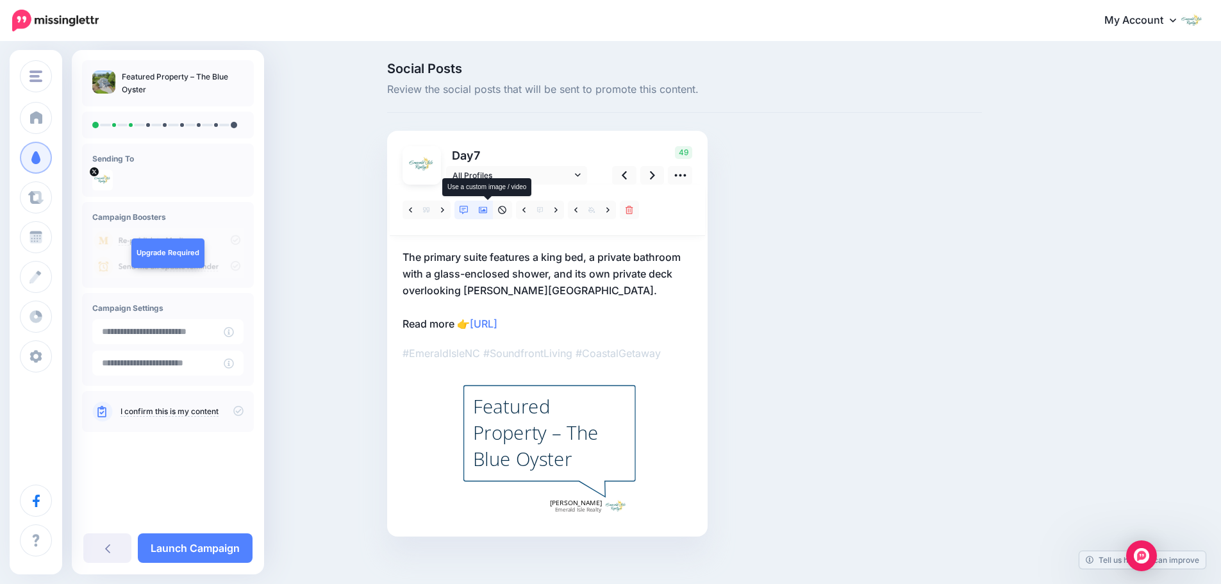
click at [488, 210] on icon at bounding box center [483, 210] width 9 height 6
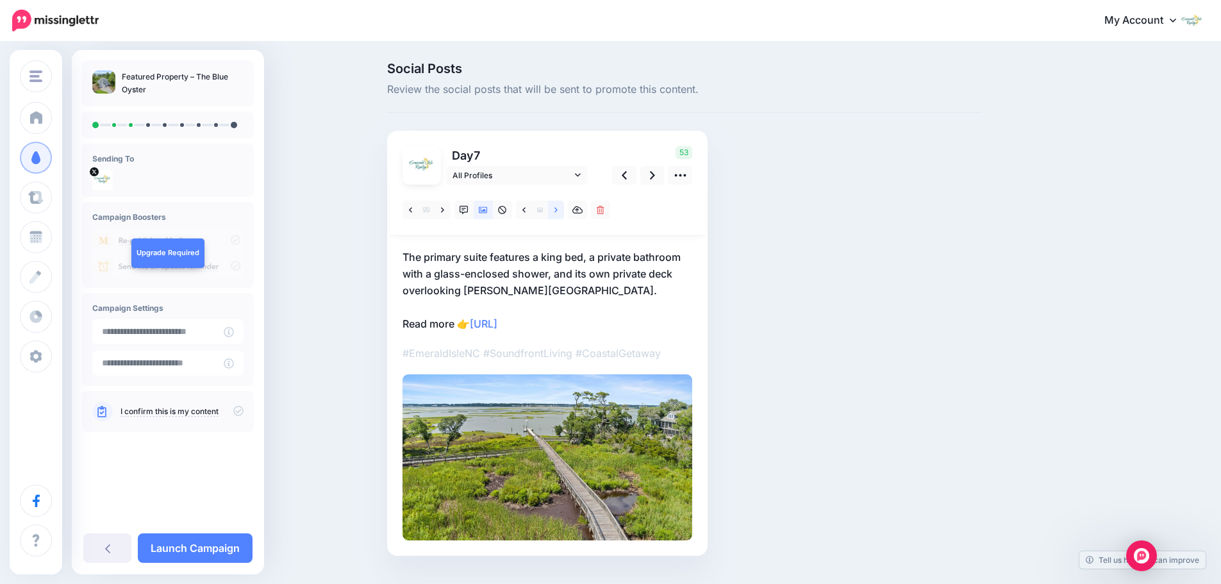
click at [558, 213] on icon at bounding box center [555, 210] width 3 height 9
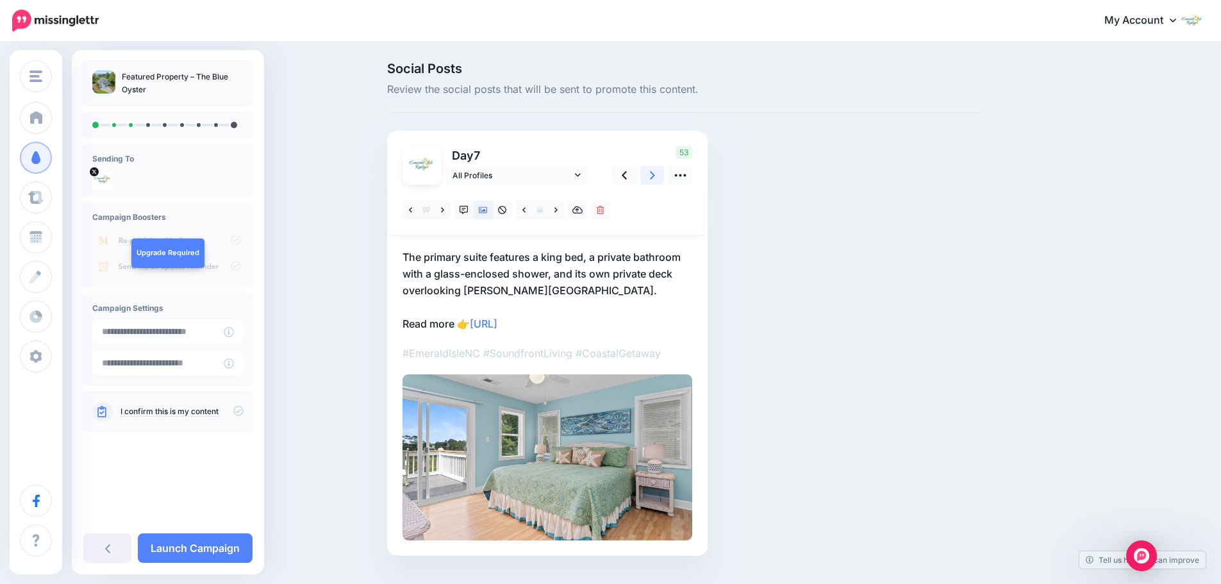
click at [650, 181] on link at bounding box center [652, 175] width 24 height 19
click at [627, 181] on icon at bounding box center [624, 175] width 5 height 13
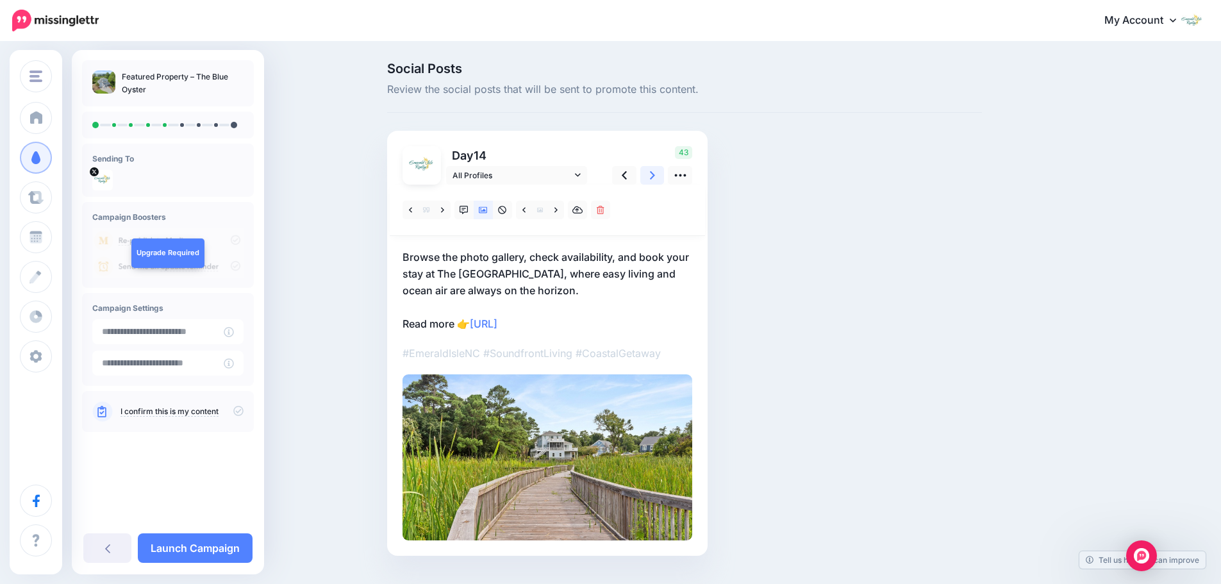
click at [655, 182] on icon at bounding box center [652, 175] width 5 height 13
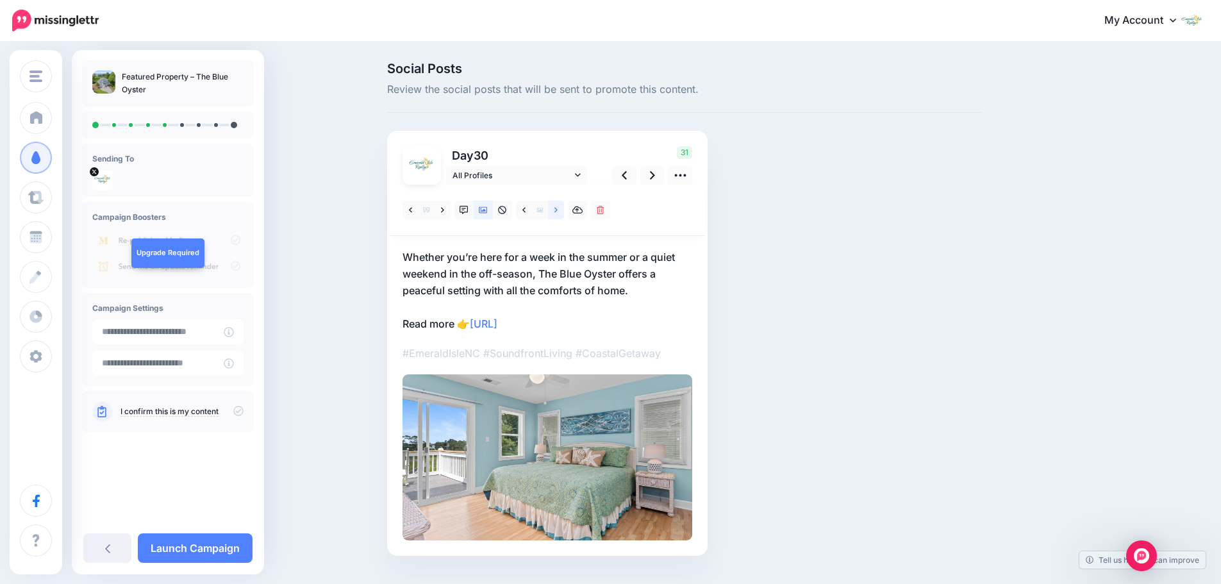
click at [558, 211] on link at bounding box center [556, 210] width 16 height 19
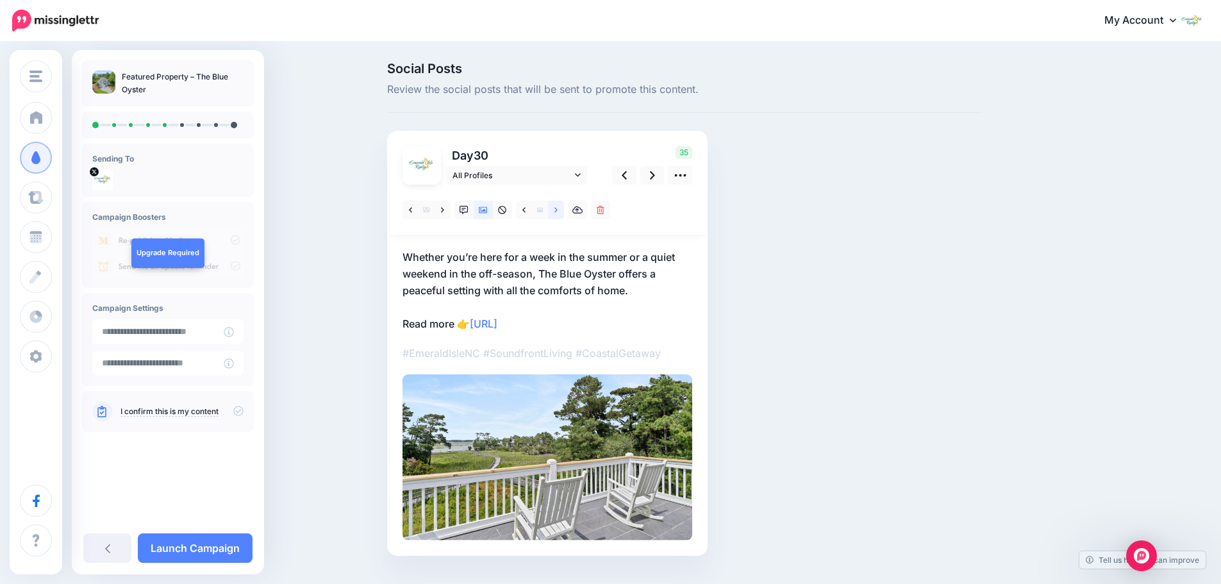
click at [558, 211] on link at bounding box center [556, 210] width 16 height 19
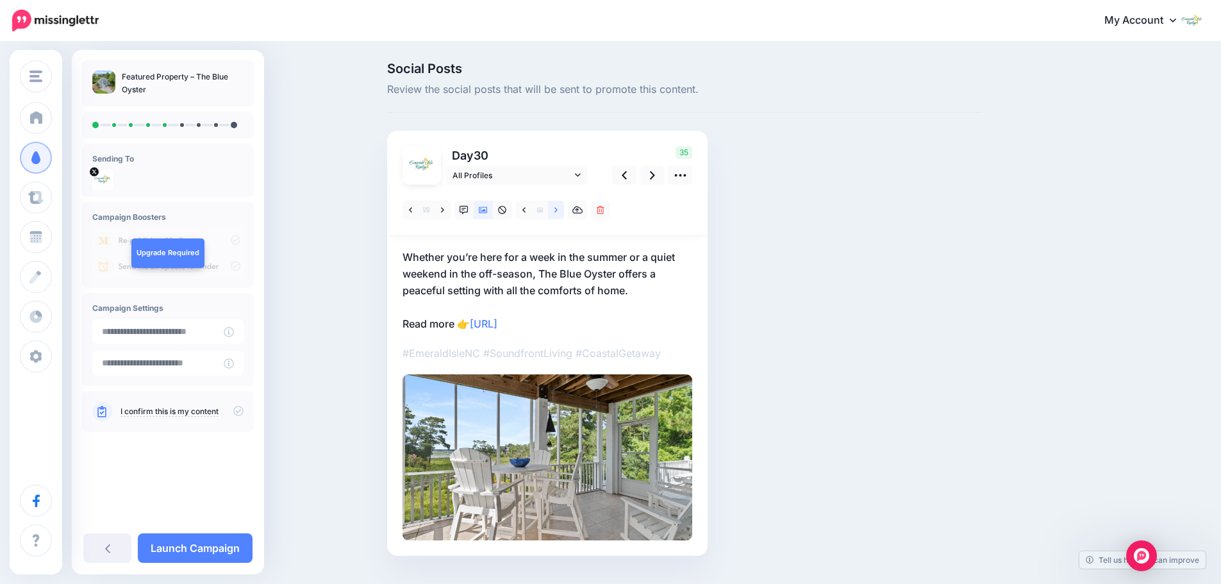
click at [558, 211] on link at bounding box center [556, 210] width 16 height 19
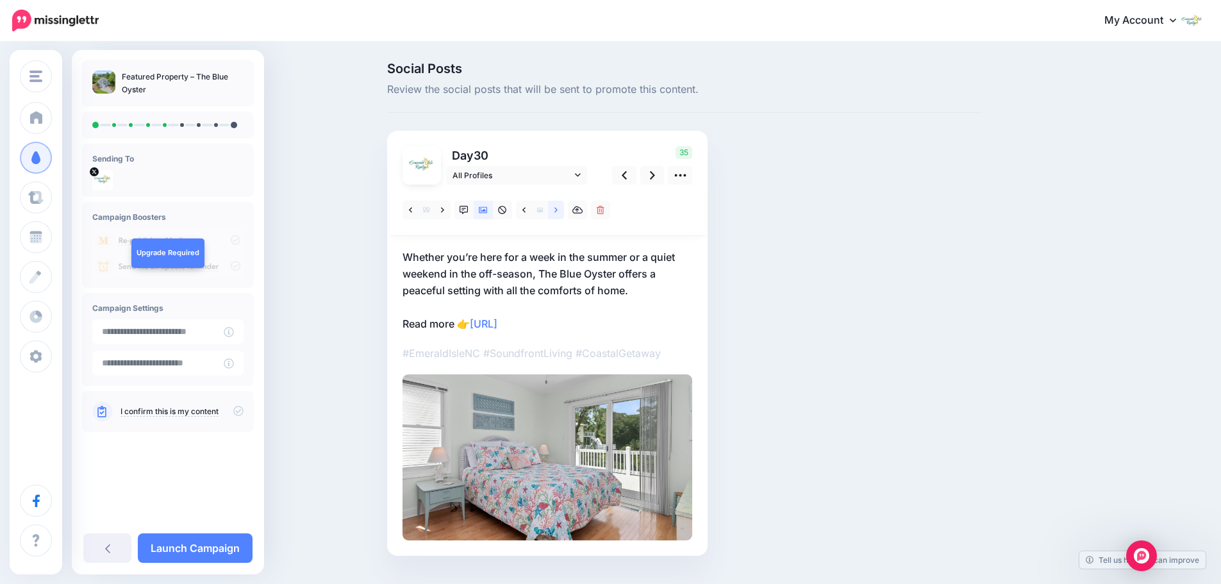
click at [558, 211] on link at bounding box center [556, 210] width 16 height 19
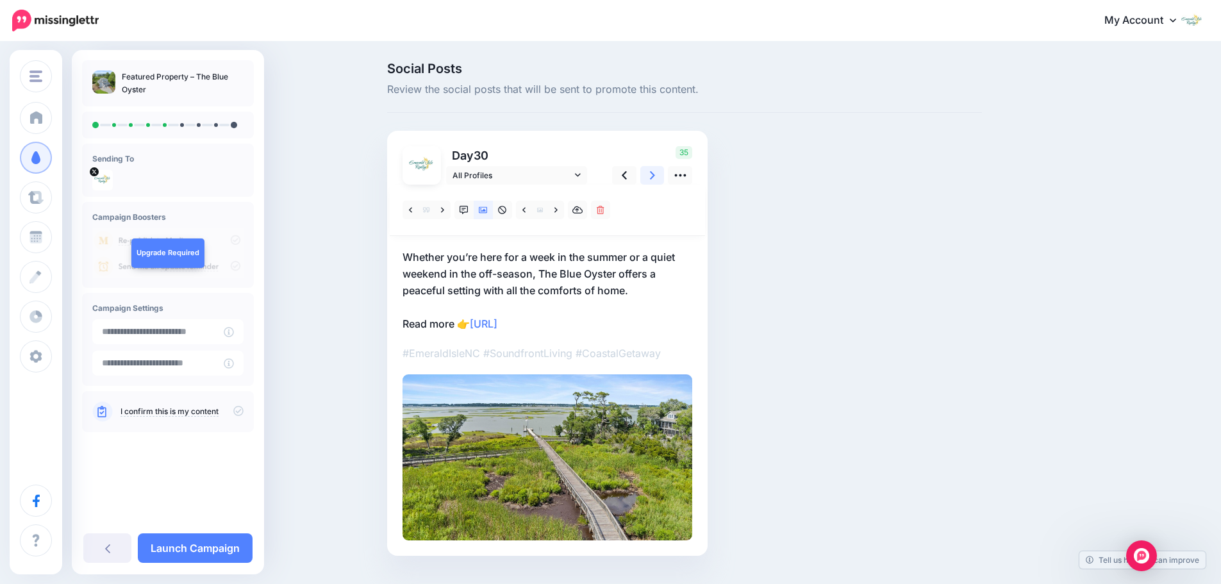
click at [652, 183] on link at bounding box center [652, 175] width 24 height 19
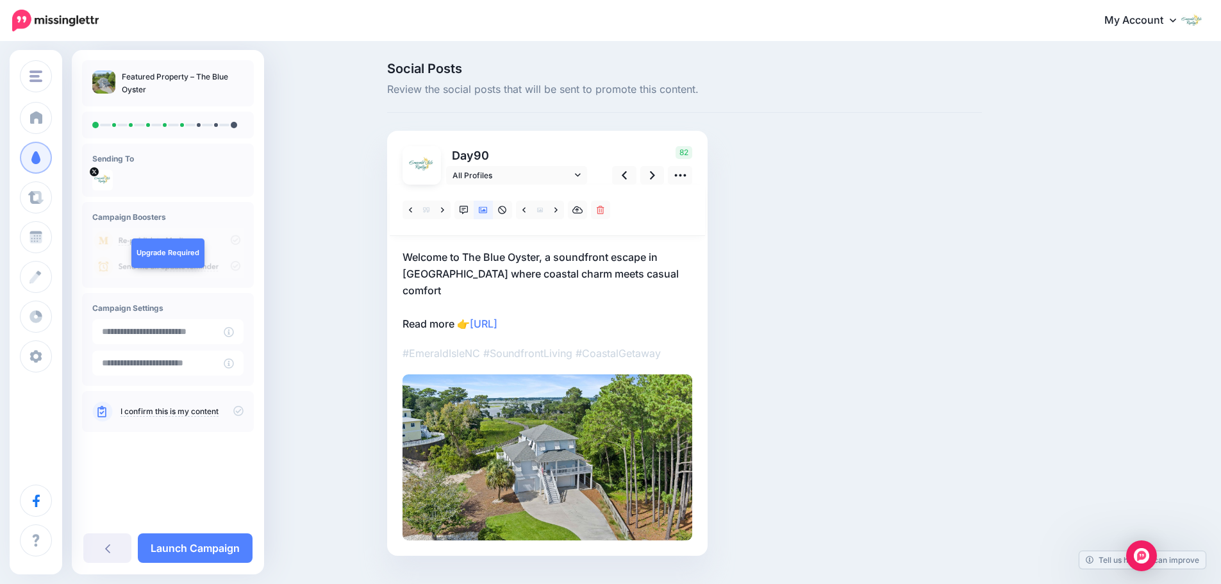
click at [683, 272] on p "Welcome to The Blue Oyster, a soundfront escape in Emerald Isle where coastal c…" at bounding box center [547, 290] width 290 height 83
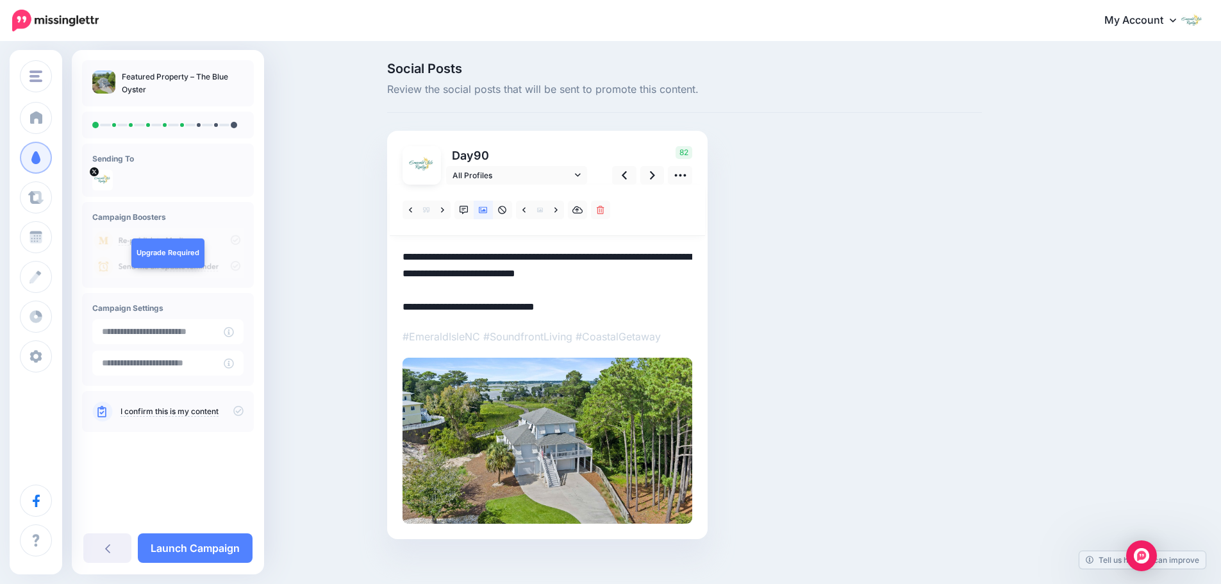
click at [683, 272] on textarea "**********" at bounding box center [547, 282] width 290 height 67
type textarea "**********"
click at [655, 174] on icon at bounding box center [652, 175] width 5 height 8
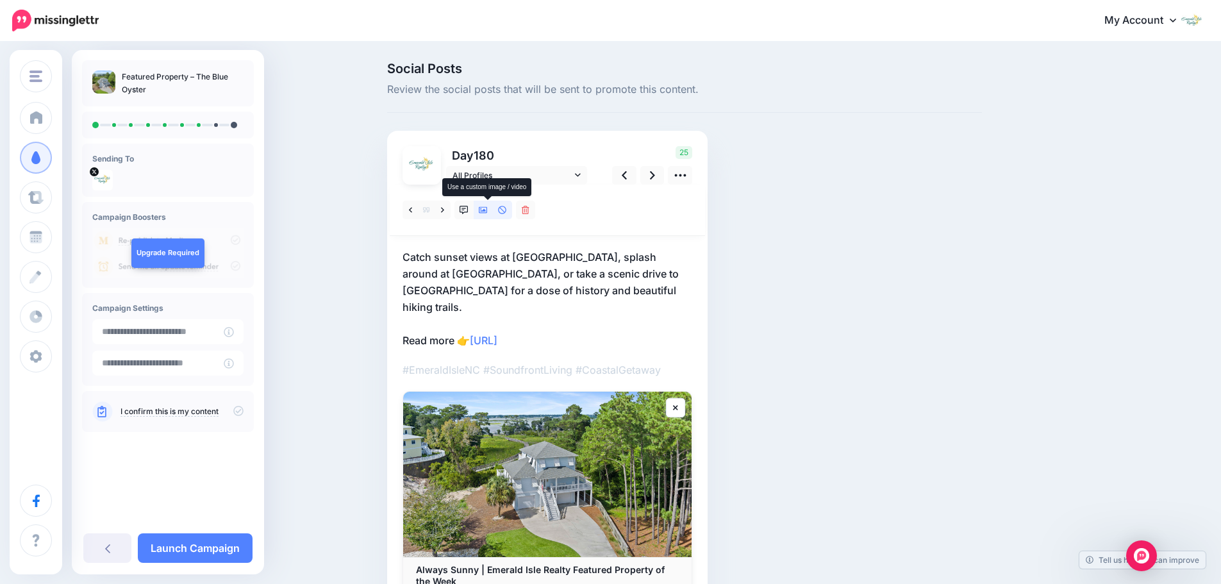
click at [488, 210] on icon at bounding box center [483, 210] width 9 height 6
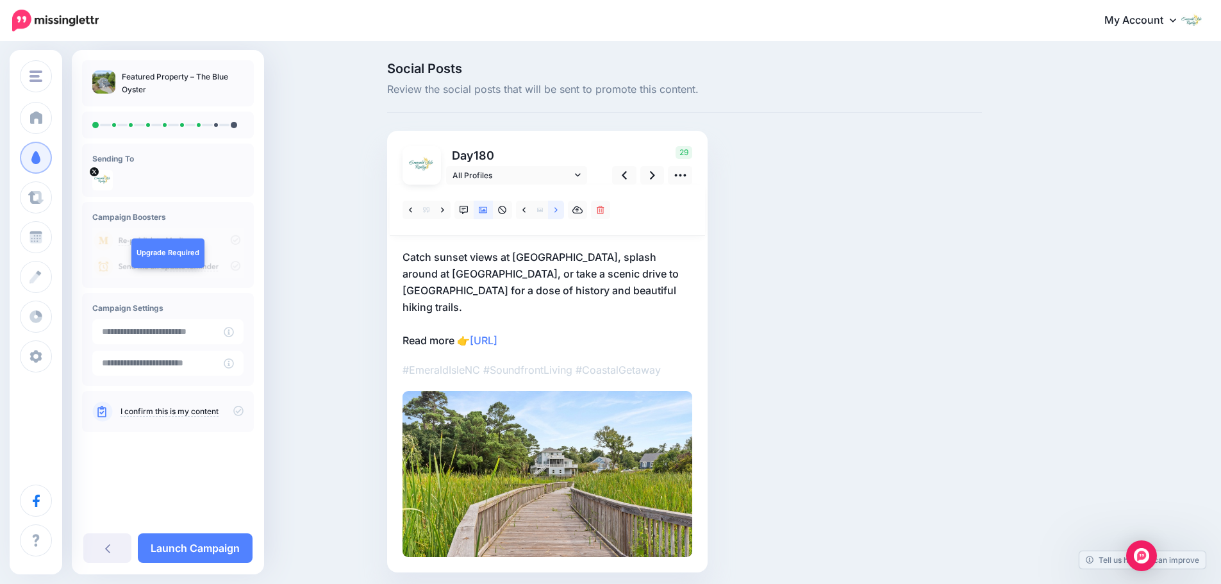
click at [558, 213] on icon at bounding box center [555, 210] width 3 height 9
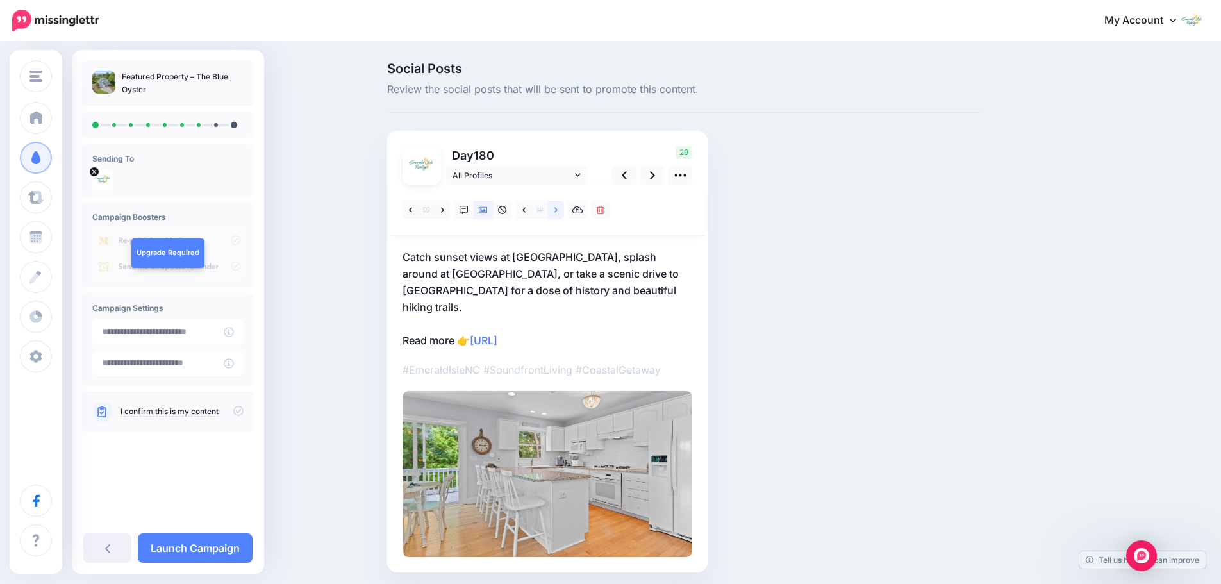
click at [558, 213] on icon at bounding box center [555, 210] width 3 height 9
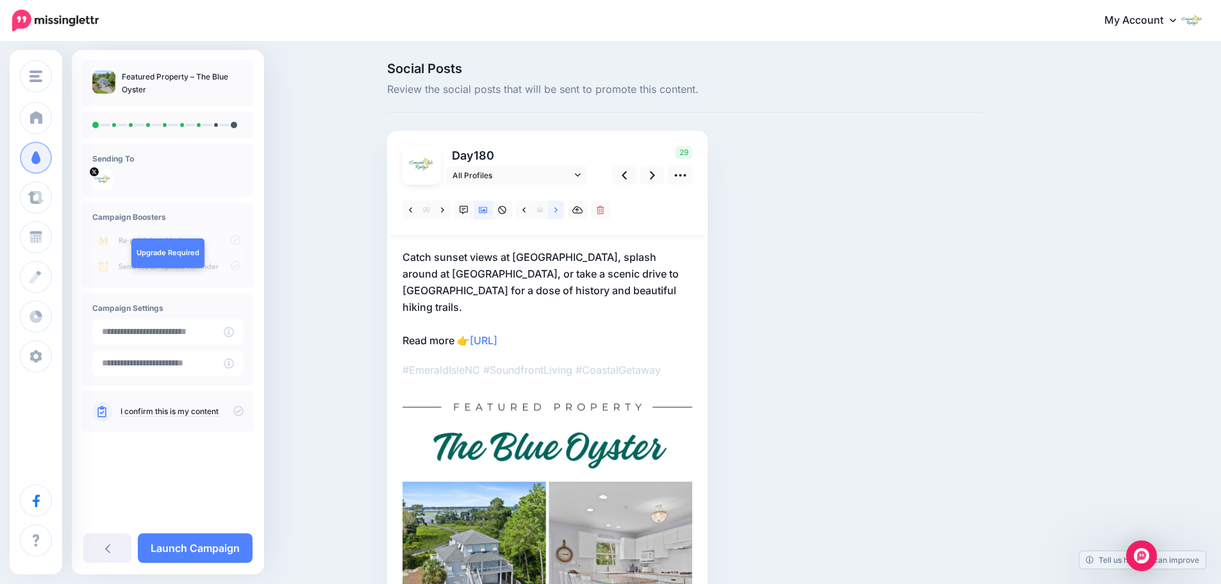
click at [558, 213] on icon at bounding box center [555, 210] width 3 height 9
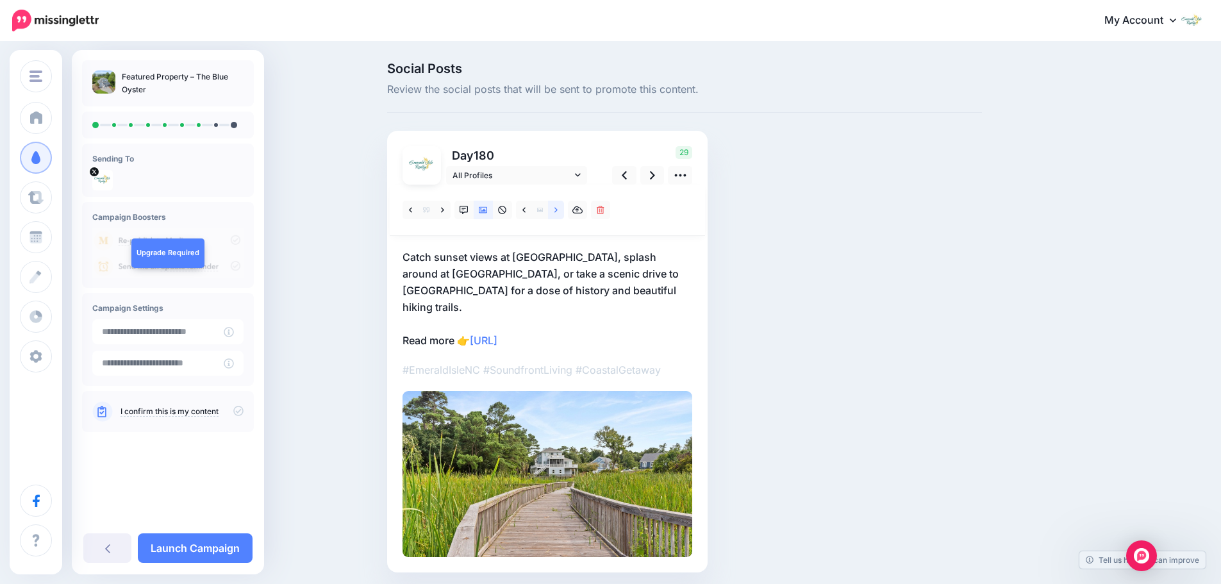
click at [558, 213] on icon at bounding box center [555, 210] width 3 height 9
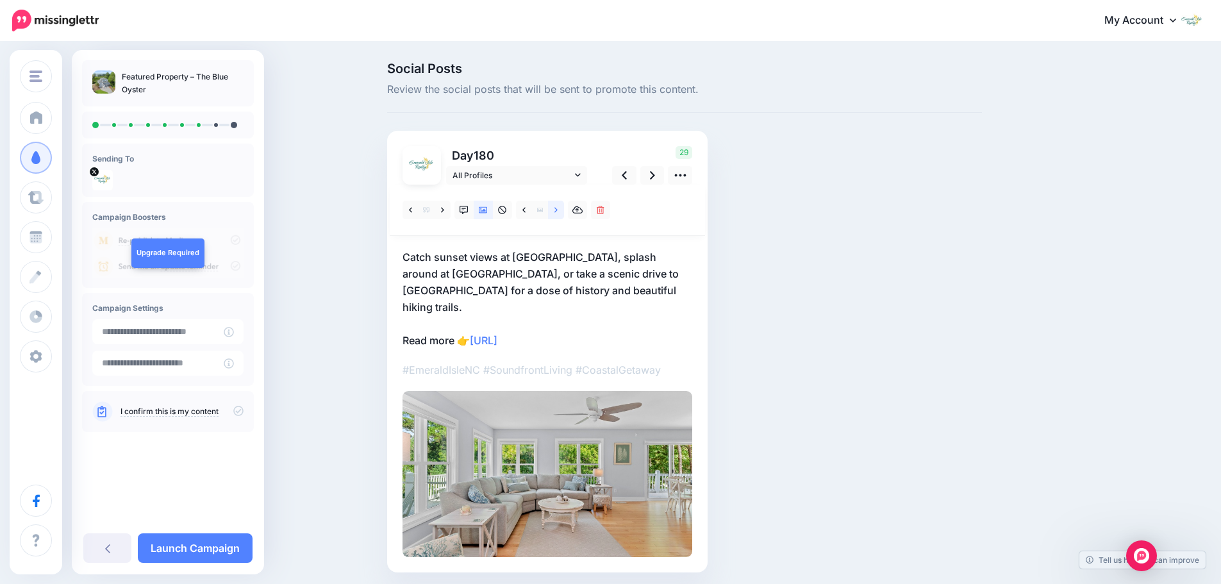
click at [558, 211] on icon at bounding box center [555, 210] width 3 height 9
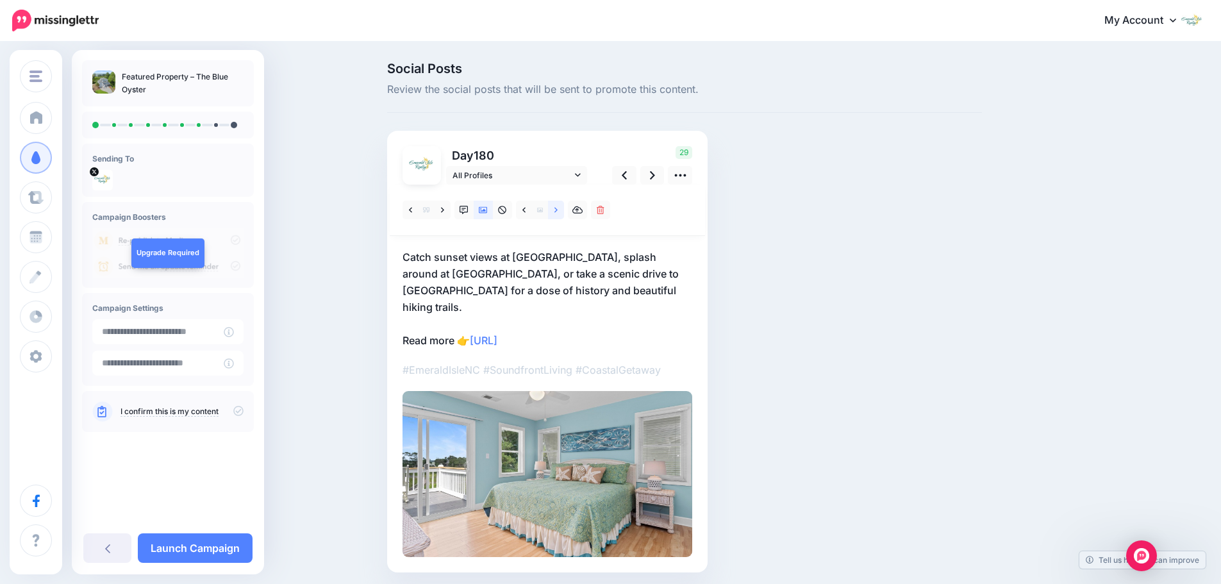
click at [558, 211] on icon at bounding box center [555, 210] width 3 height 9
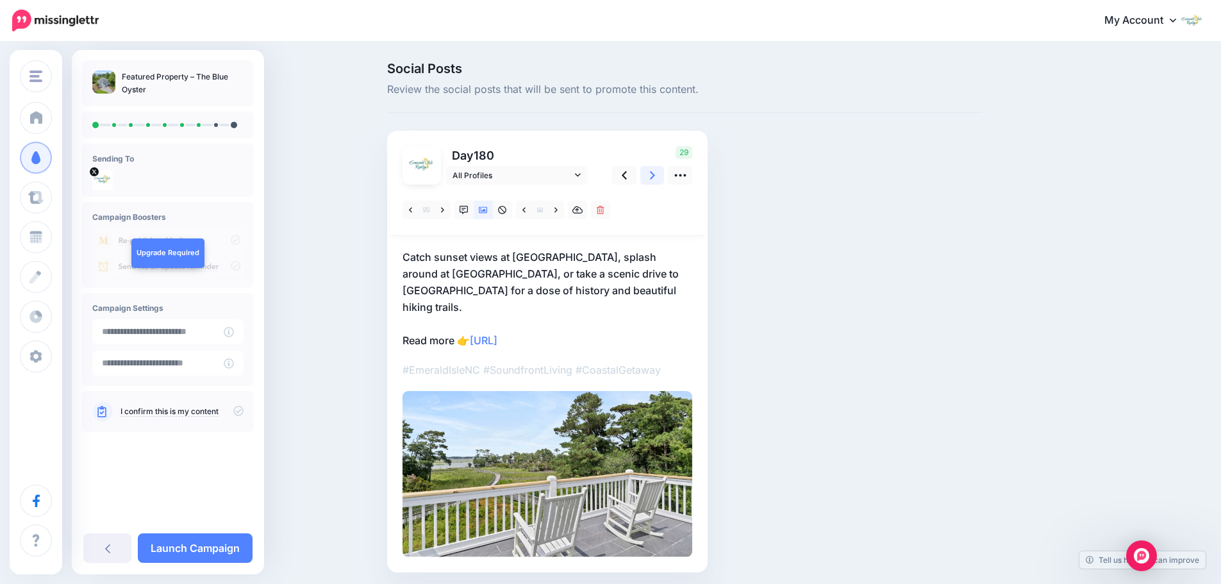
click at [655, 180] on icon at bounding box center [652, 175] width 5 height 13
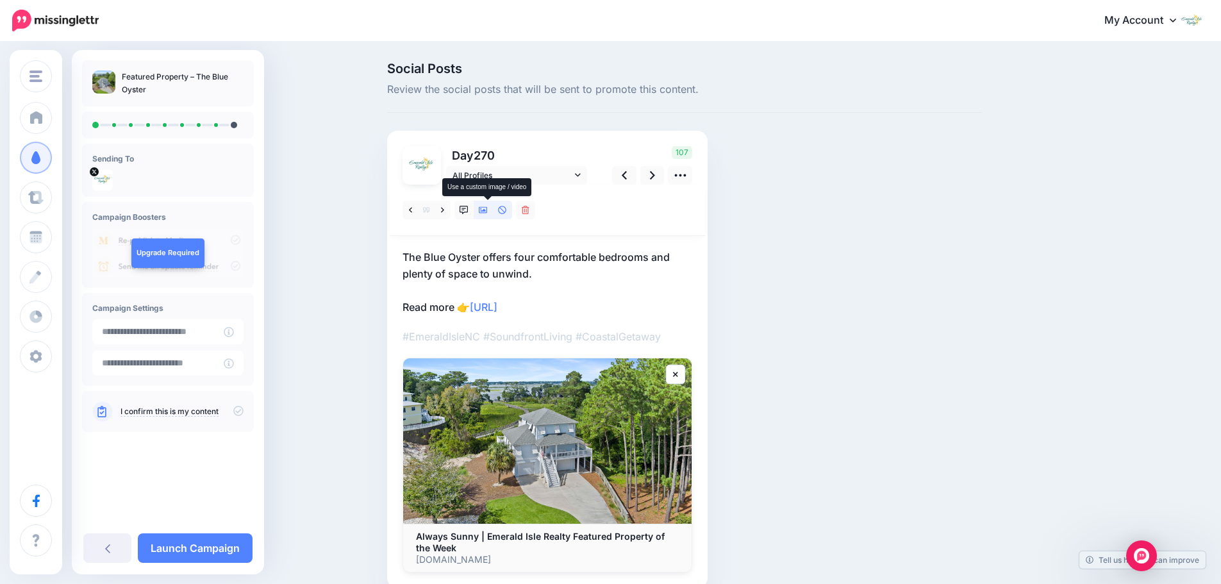
click at [487, 212] on icon at bounding box center [483, 210] width 9 height 9
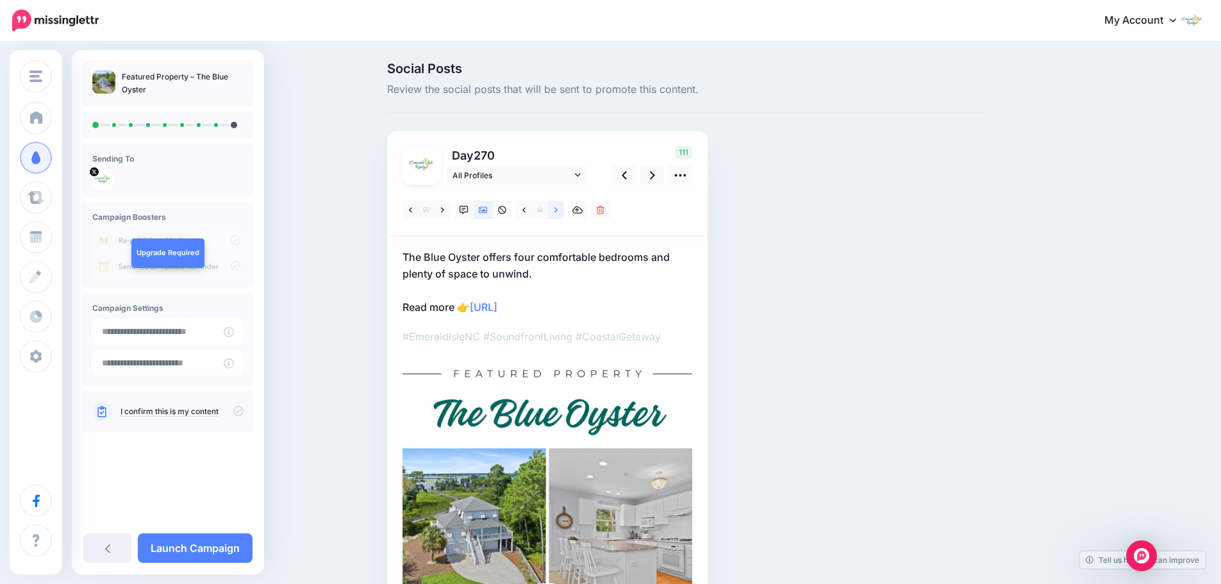
click at [555, 212] on link at bounding box center [556, 210] width 16 height 19
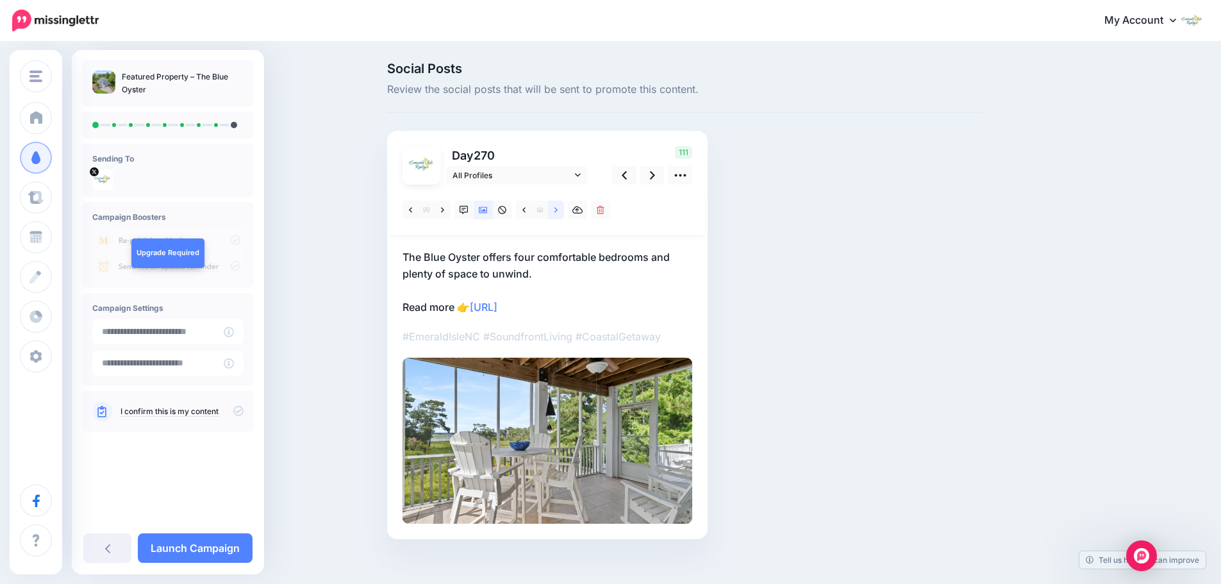
click at [555, 212] on link at bounding box center [556, 210] width 16 height 19
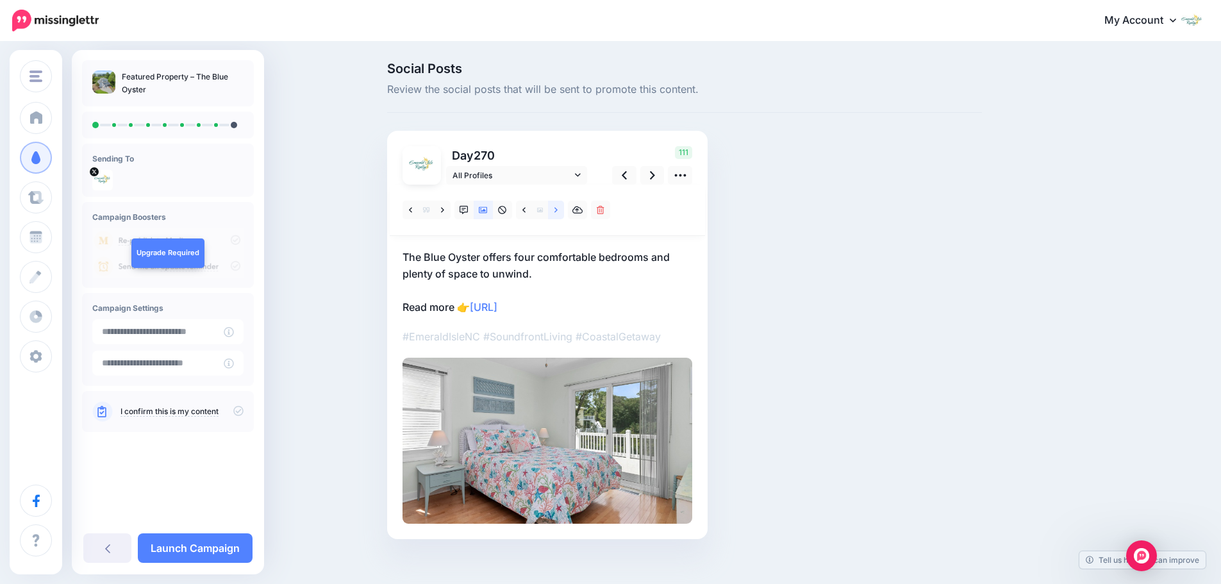
click at [555, 212] on link at bounding box center [556, 210] width 16 height 19
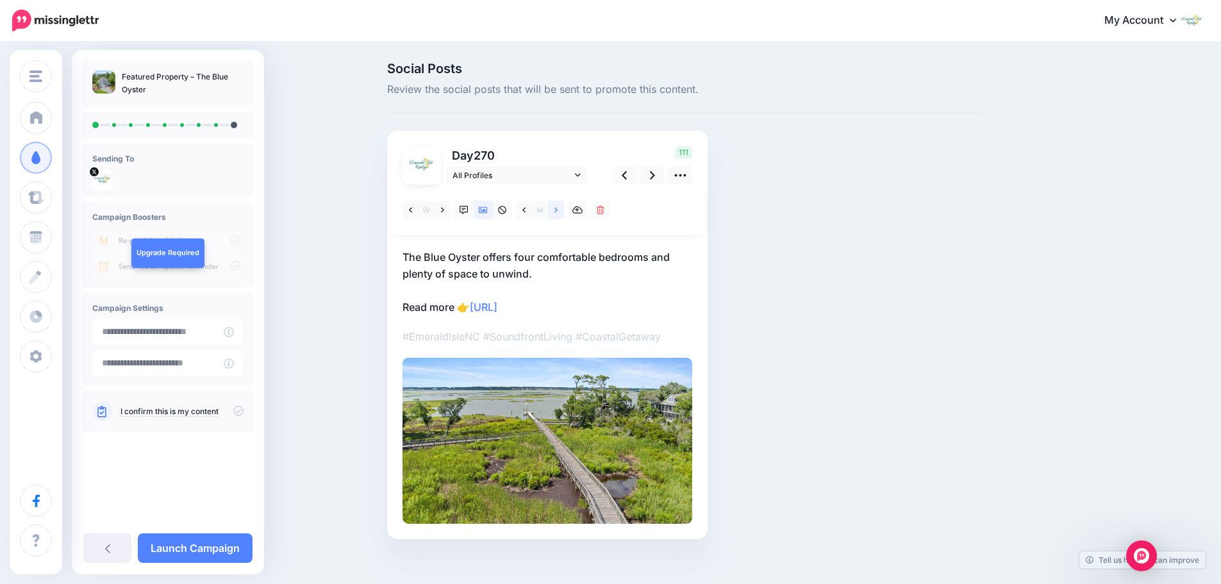
click at [555, 212] on link at bounding box center [556, 210] width 16 height 19
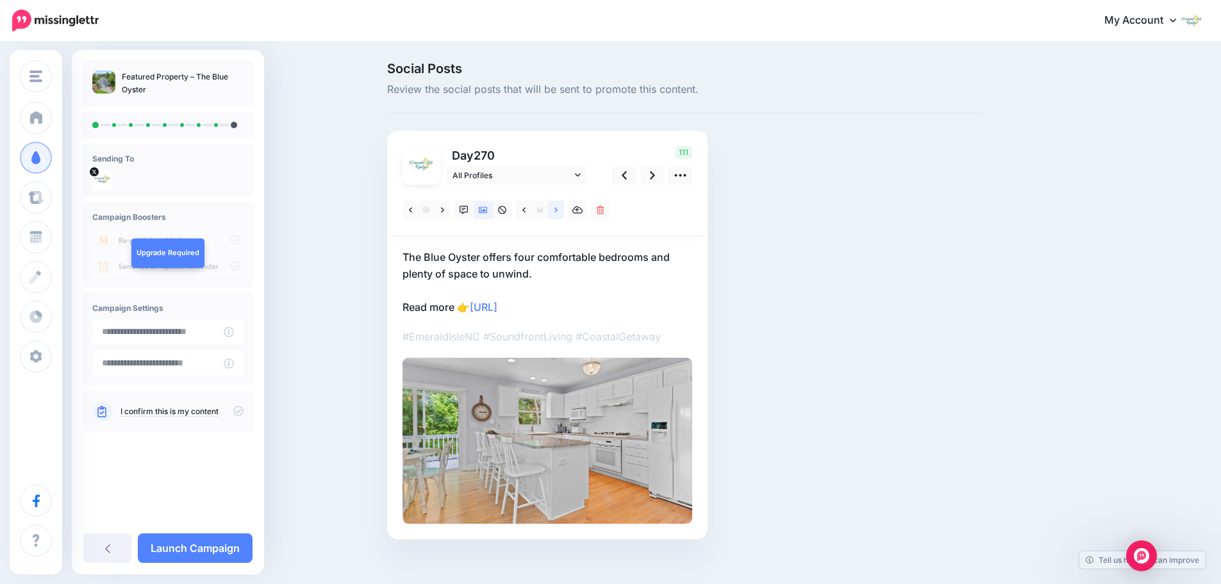
click at [555, 212] on link at bounding box center [556, 210] width 16 height 19
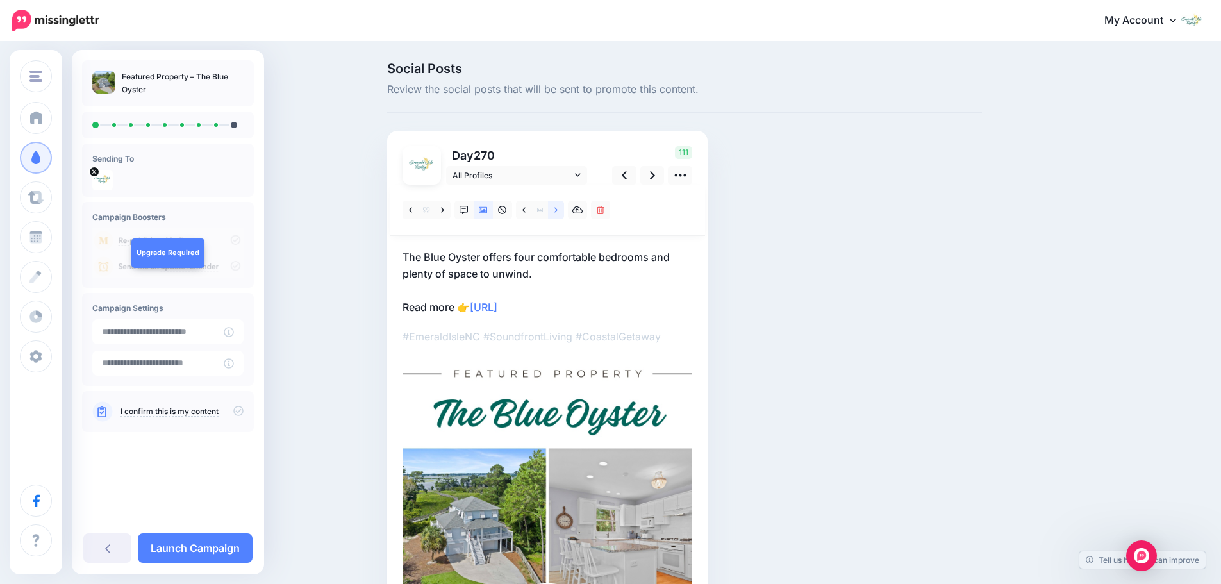
click at [555, 212] on link at bounding box center [556, 210] width 16 height 19
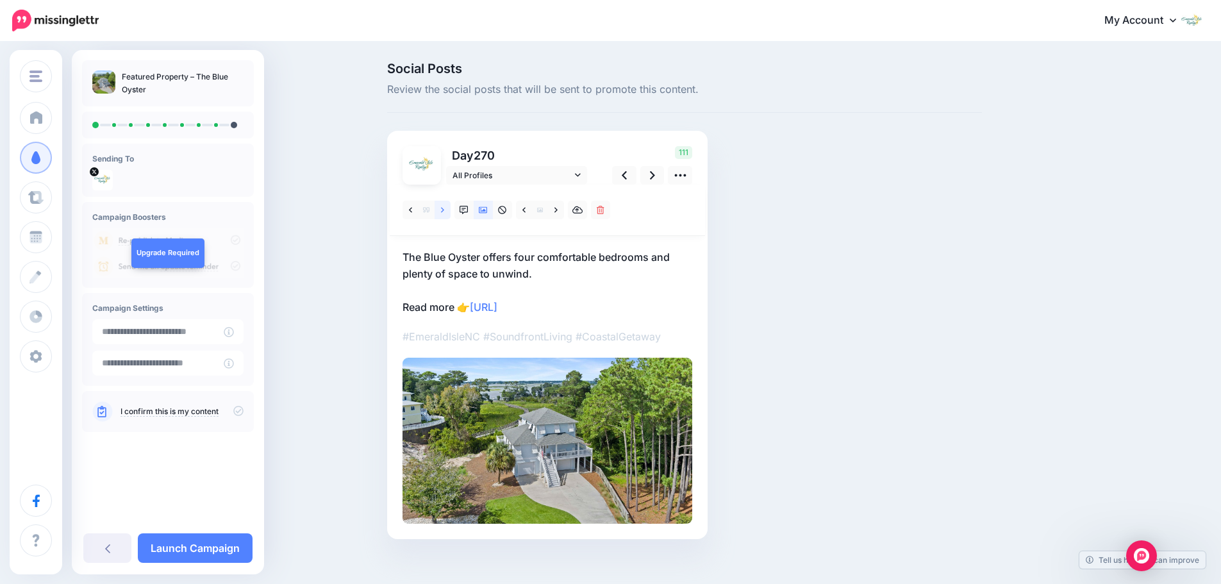
click at [443, 211] on link at bounding box center [442, 210] width 16 height 19
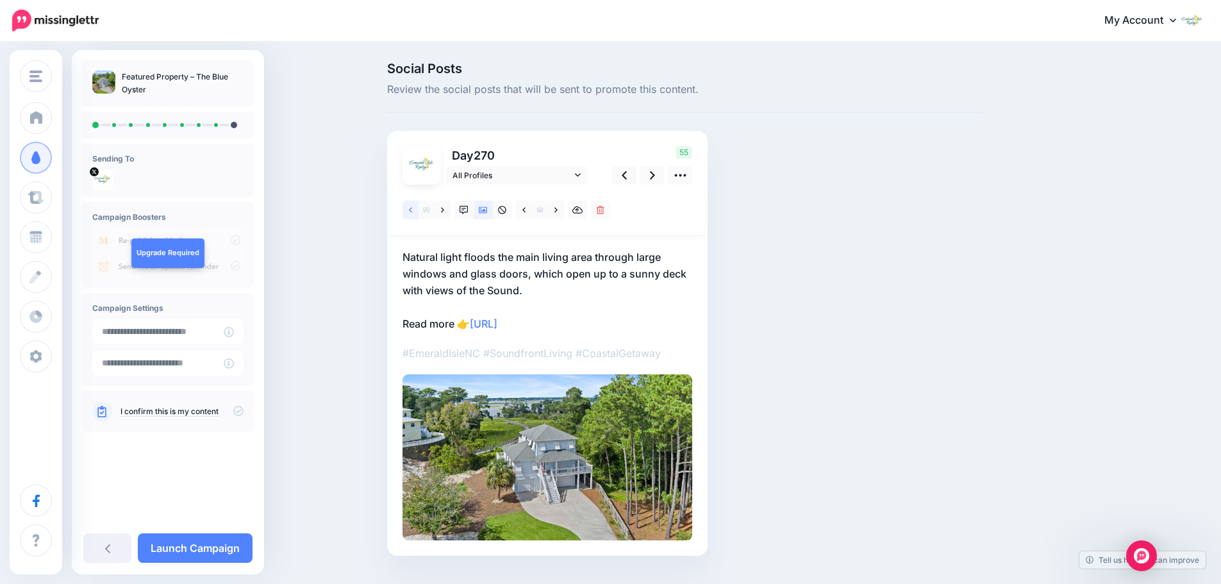
click at [417, 208] on link at bounding box center [410, 210] width 16 height 19
click at [655, 176] on icon at bounding box center [652, 175] width 5 height 13
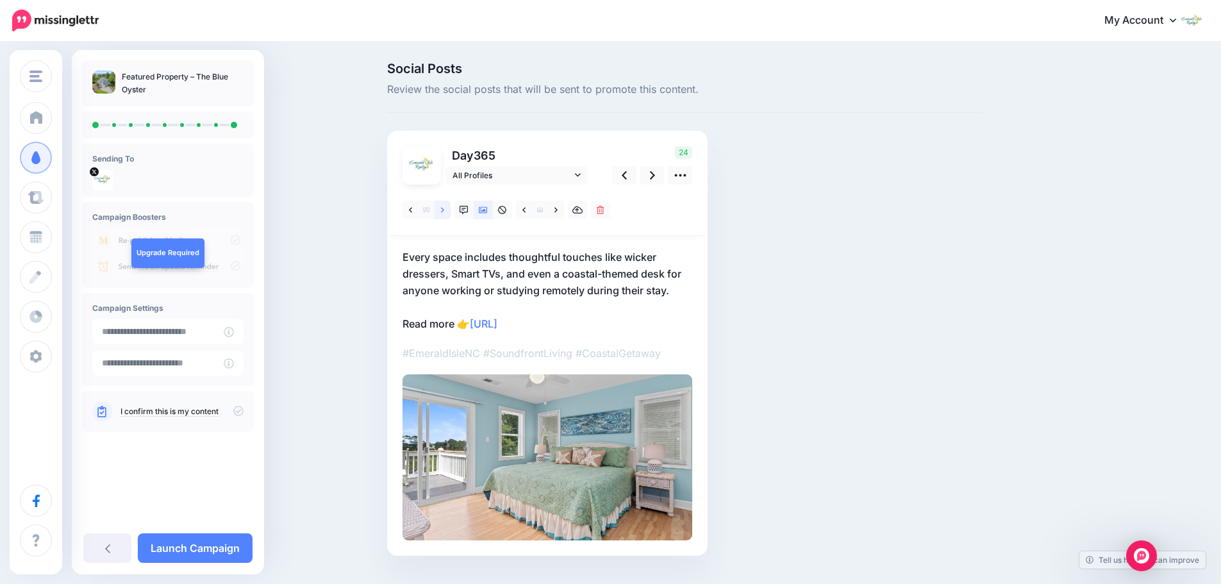
click at [444, 210] on icon at bounding box center [442, 209] width 3 height 5
click at [558, 211] on icon at bounding box center [555, 209] width 3 height 5
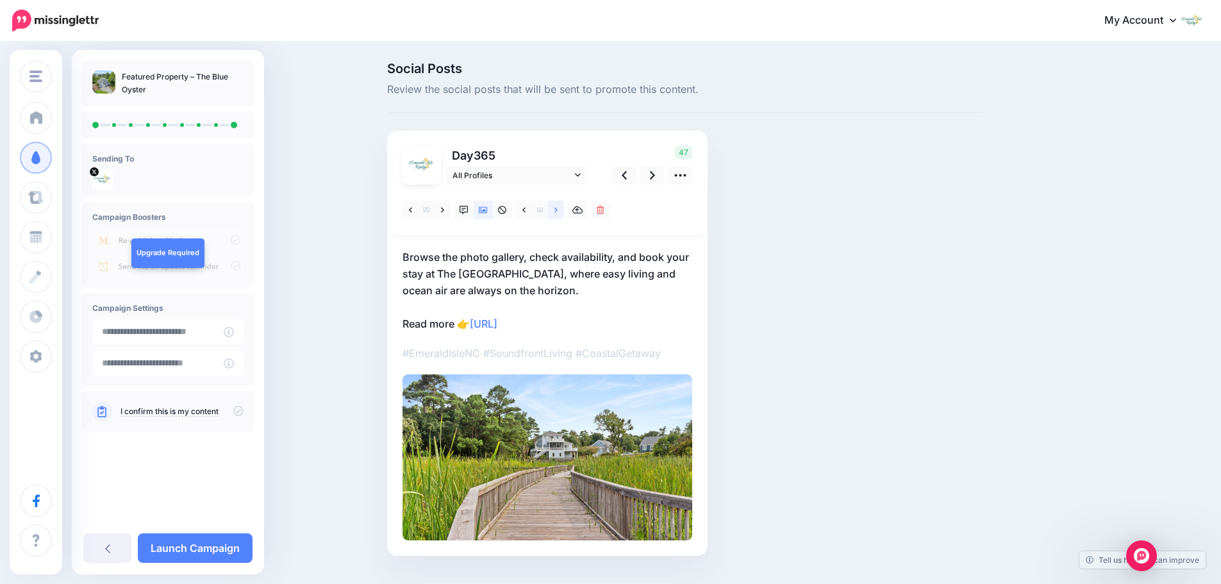
click at [558, 211] on icon at bounding box center [555, 209] width 3 height 5
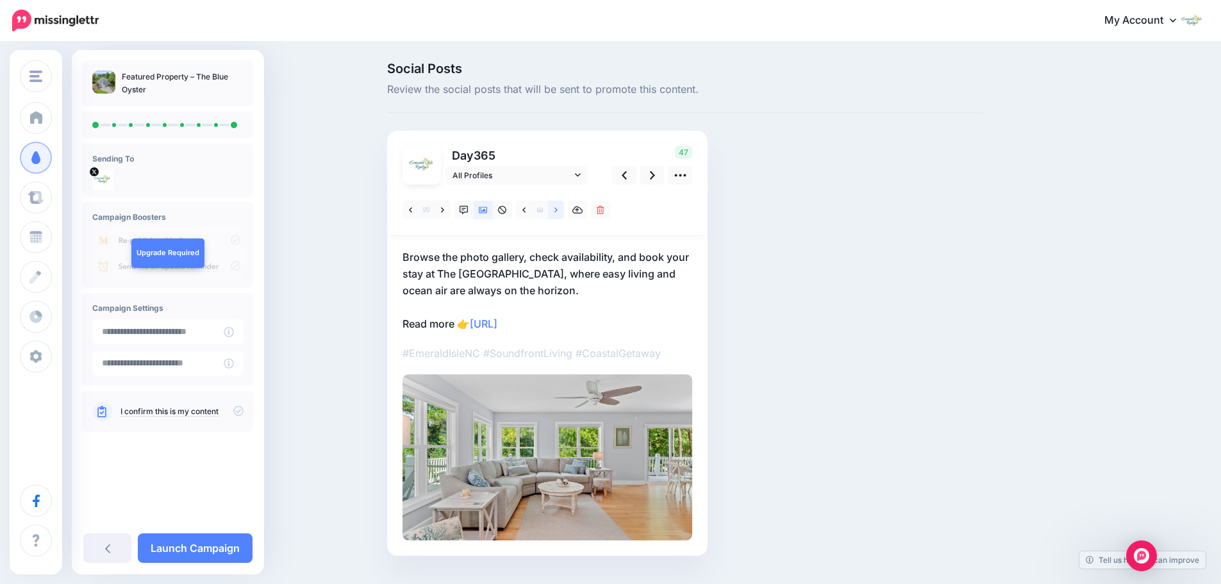
click at [558, 211] on icon at bounding box center [555, 209] width 3 height 5
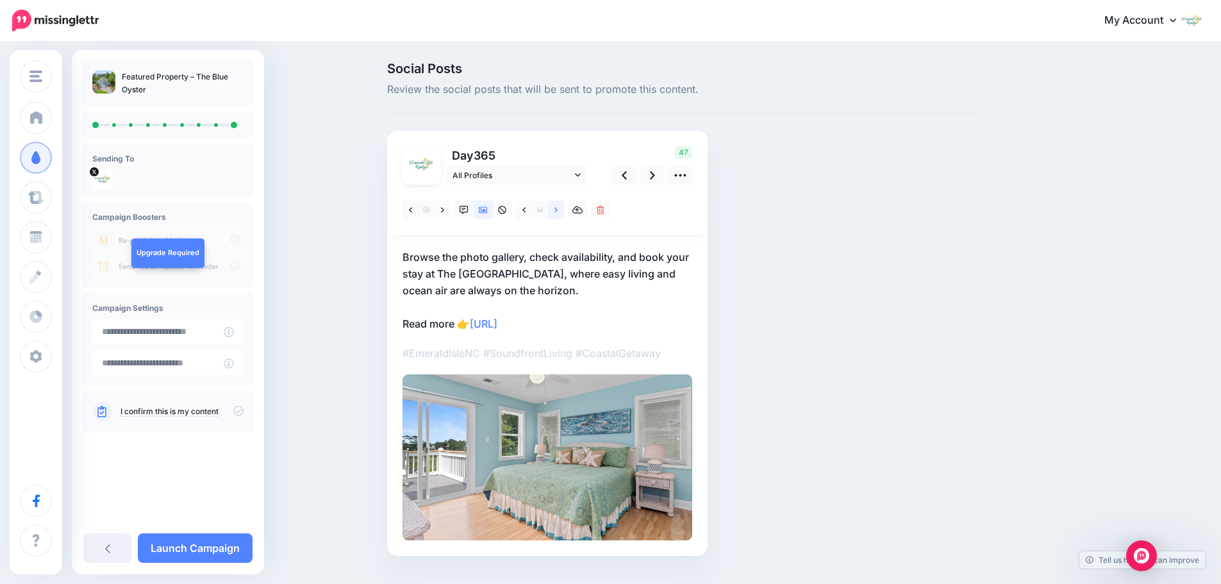
click at [558, 211] on icon at bounding box center [555, 209] width 3 height 5
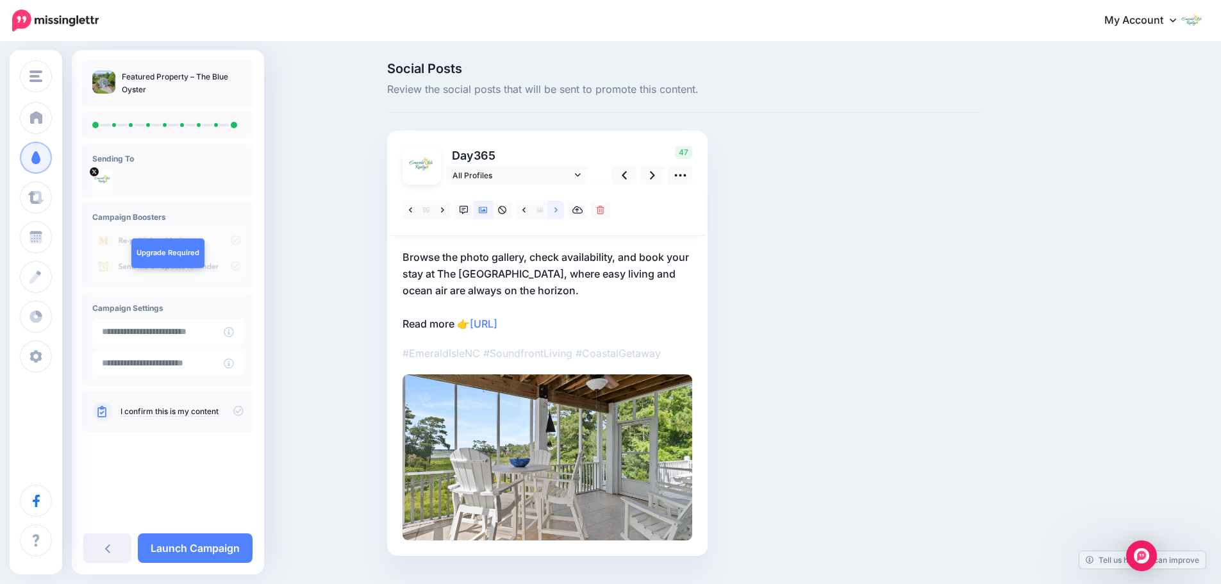
click at [558, 211] on icon at bounding box center [555, 209] width 3 height 5
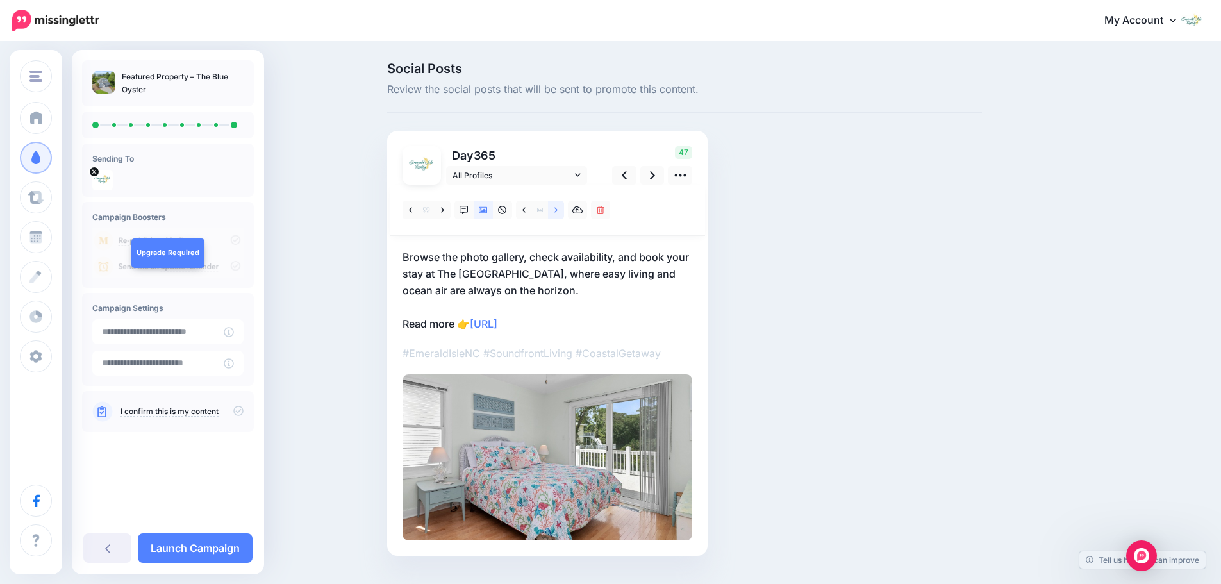
click at [558, 211] on icon at bounding box center [555, 209] width 3 height 5
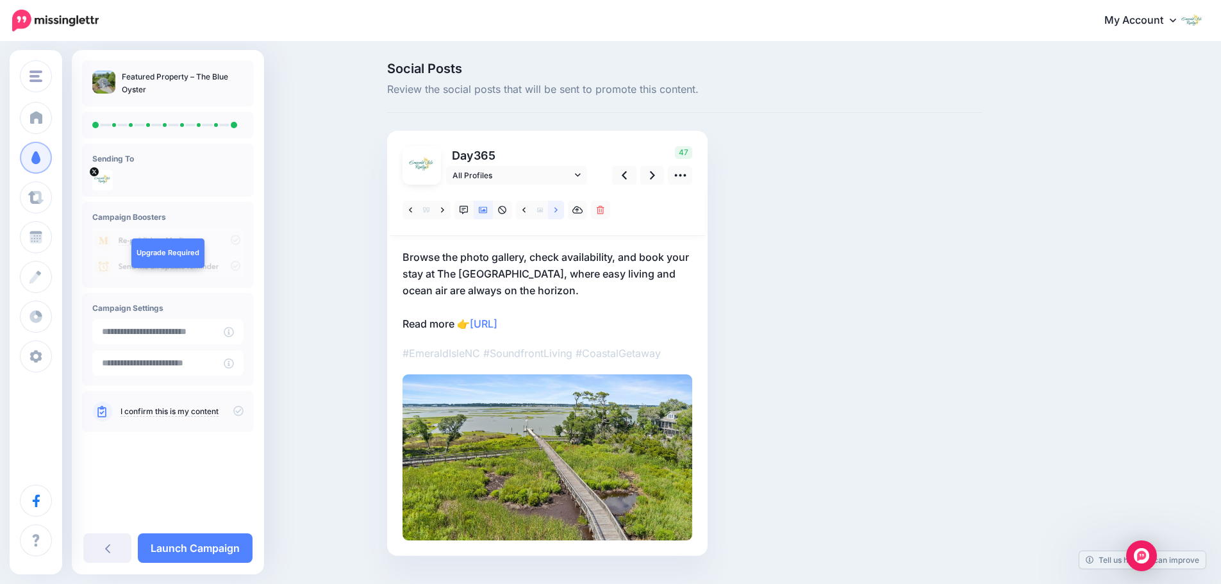
click at [558, 211] on icon at bounding box center [555, 209] width 3 height 5
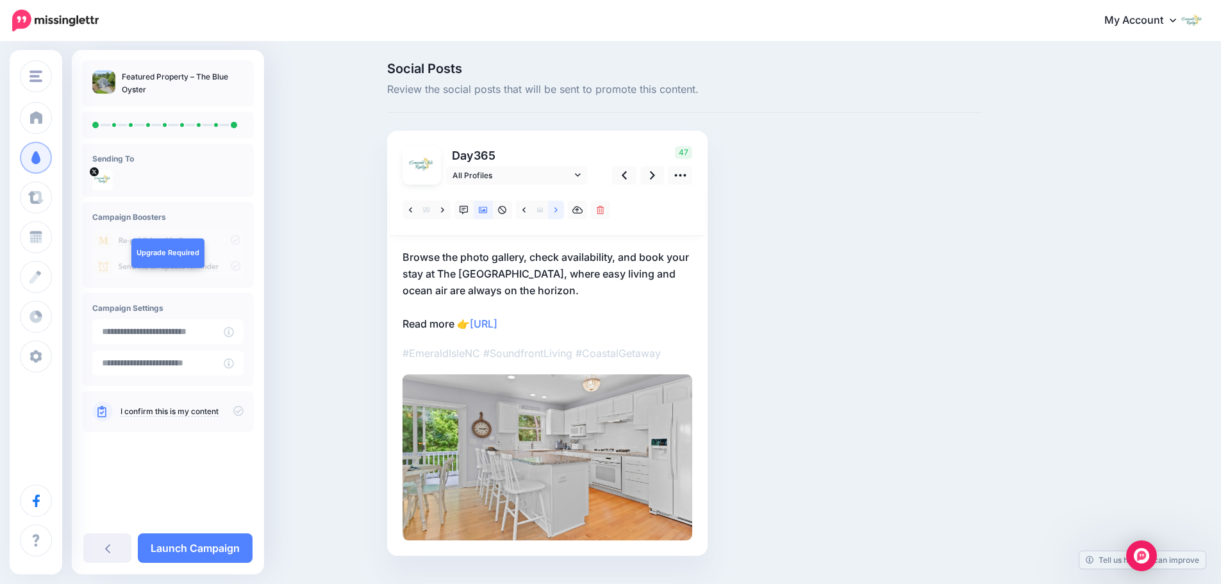
click at [558, 211] on icon at bounding box center [555, 209] width 3 height 5
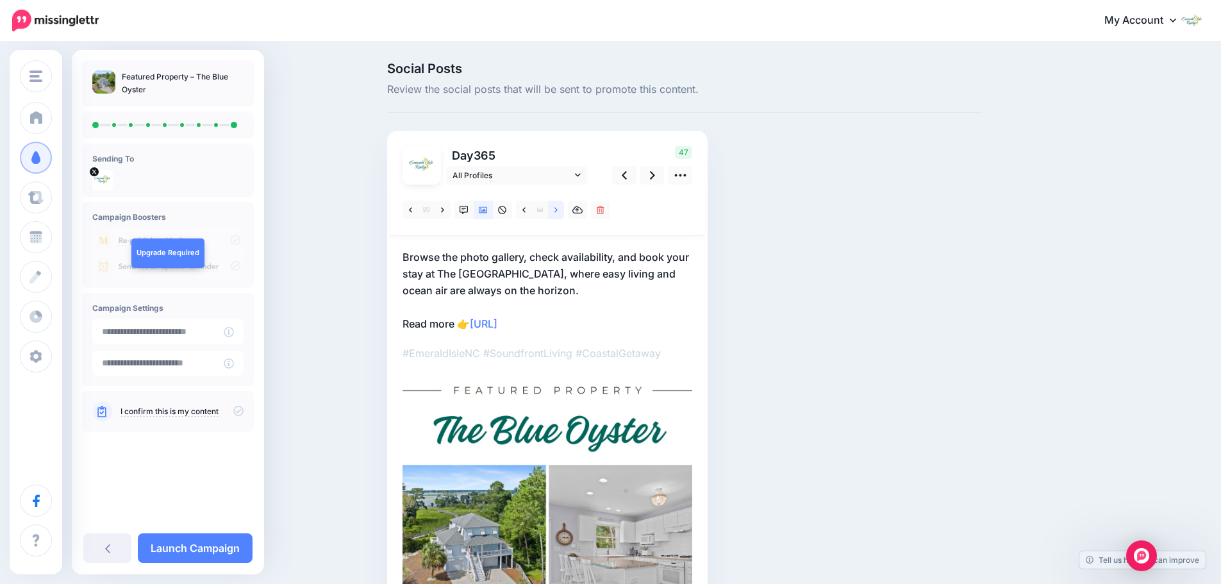
click at [558, 211] on icon at bounding box center [555, 209] width 3 height 5
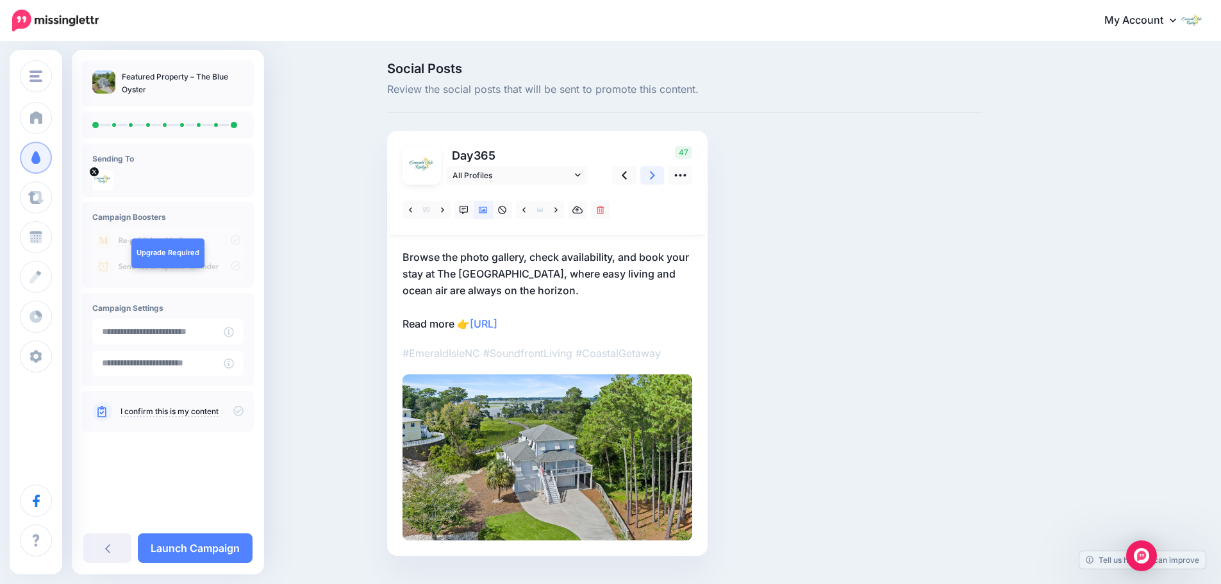
click at [655, 178] on icon at bounding box center [652, 175] width 5 height 13
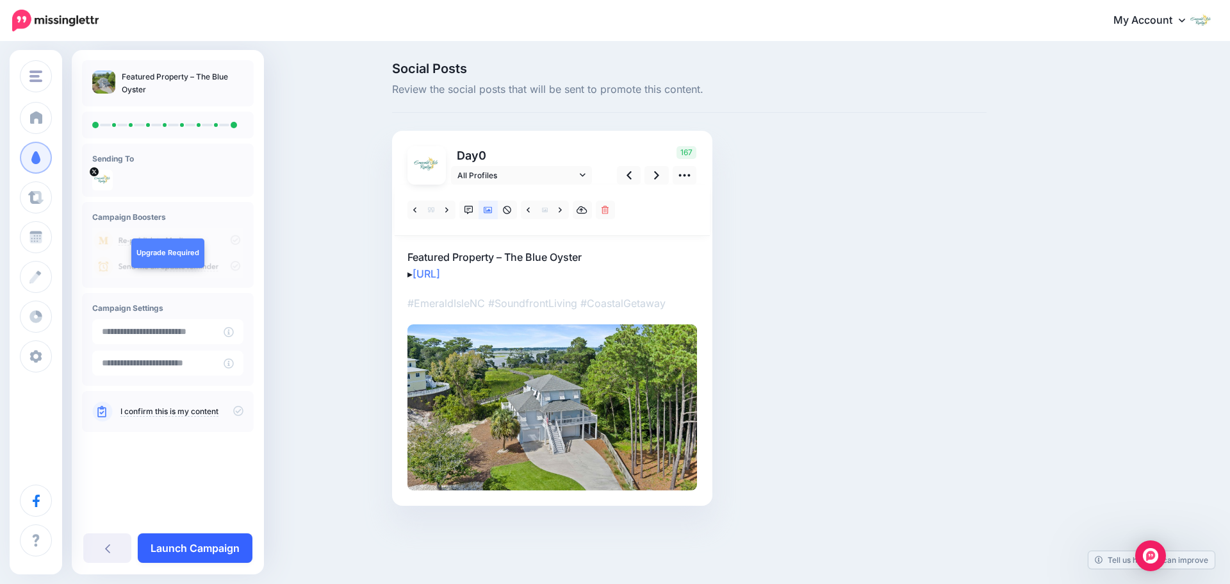
click at [241, 542] on link "Launch Campaign" at bounding box center [195, 547] width 115 height 29
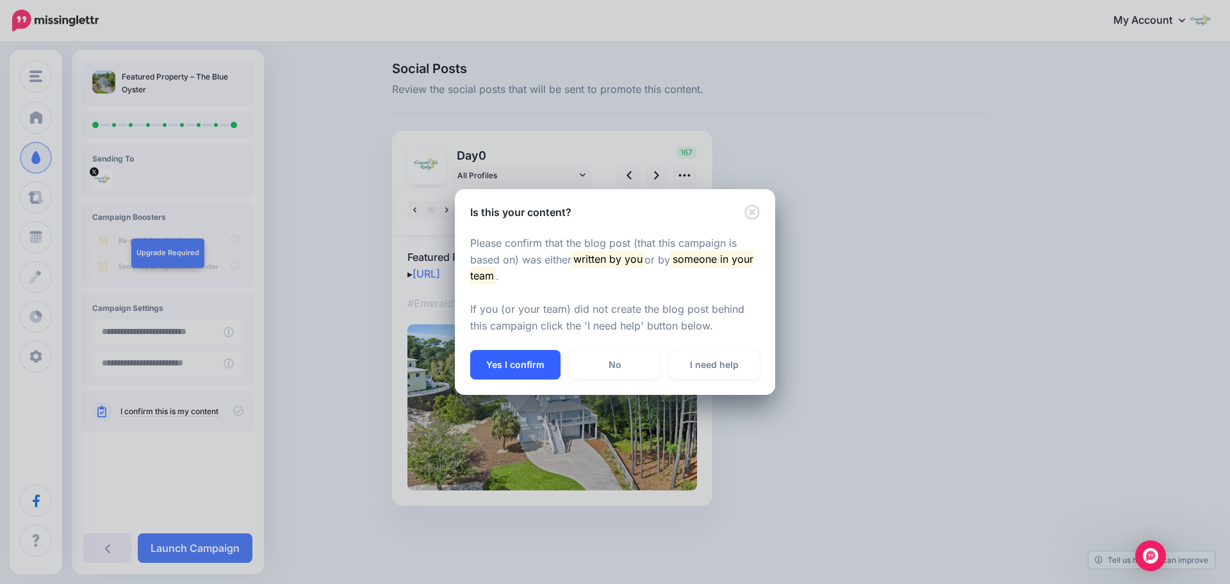
click at [538, 361] on button "Yes I confirm" at bounding box center [515, 364] width 90 height 29
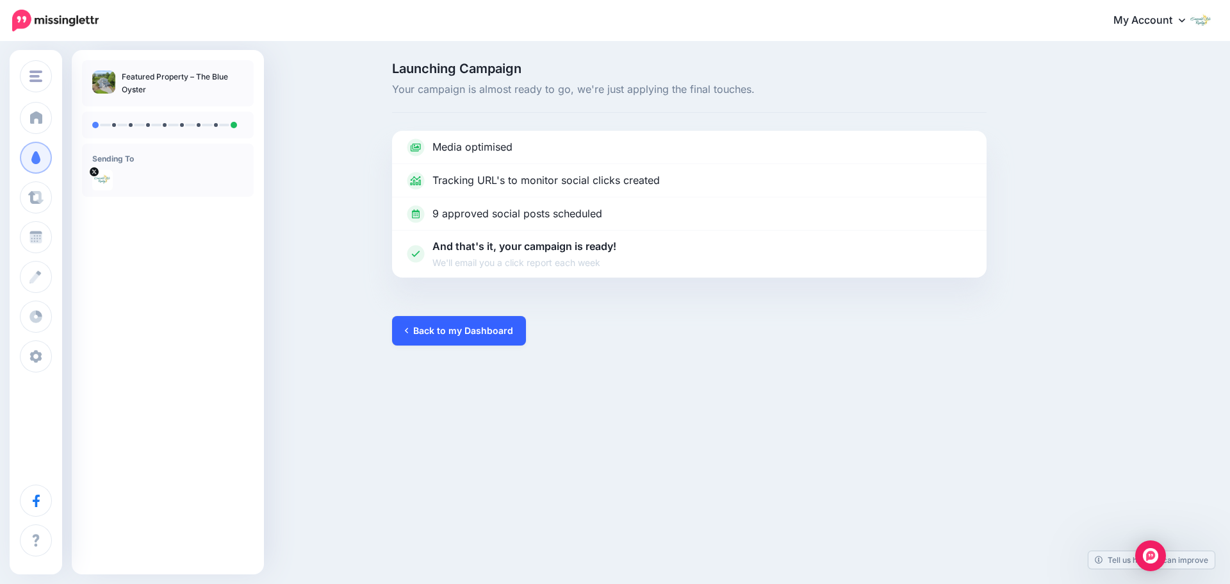
click at [475, 336] on link "Back to my Dashboard" at bounding box center [459, 330] width 134 height 29
